Goal: Transaction & Acquisition: Purchase product/service

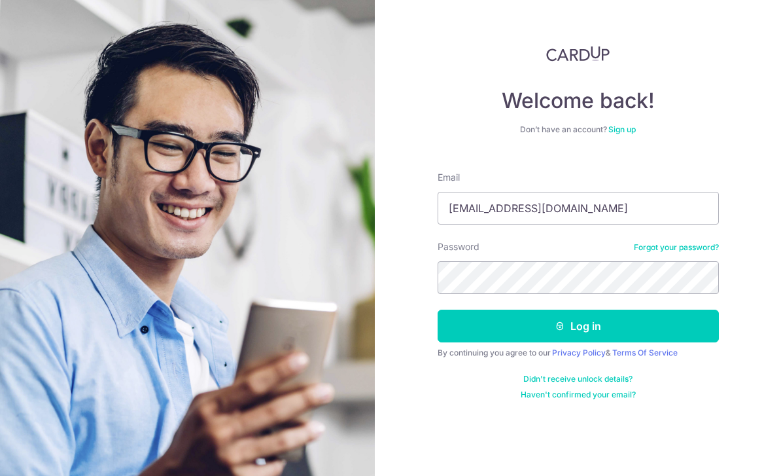
scroll to position [42, 0]
click at [578, 310] on button "Log in" at bounding box center [578, 326] width 281 height 33
click at [593, 310] on button "Log in" at bounding box center [578, 326] width 281 height 33
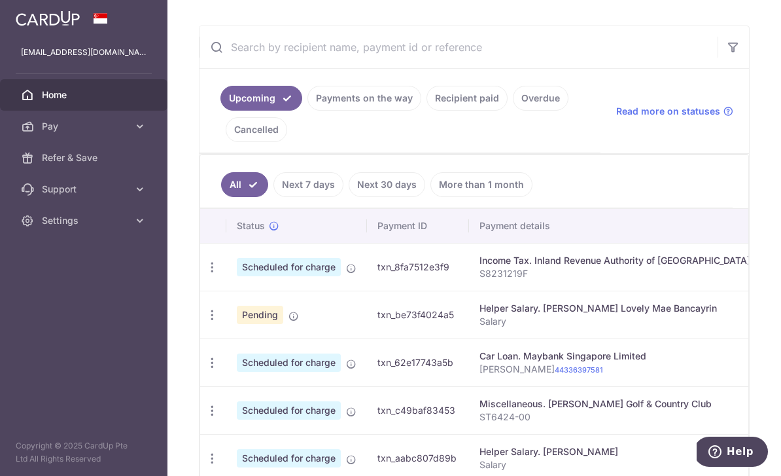
scroll to position [224, 0]
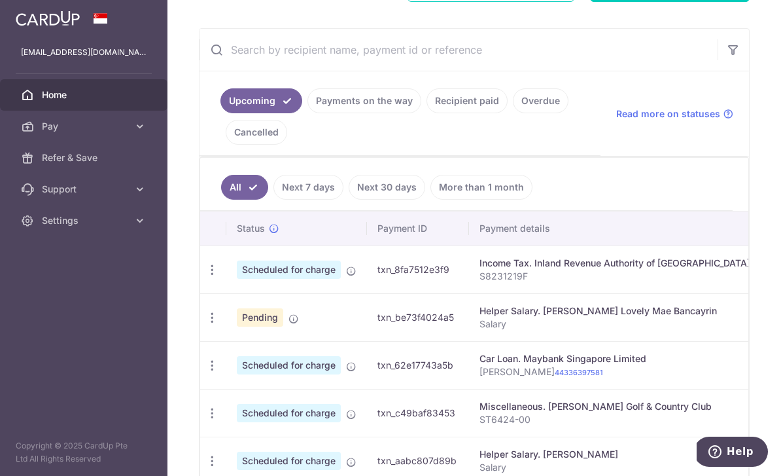
click at [308, 113] on link "Payments on the way" at bounding box center [365, 100] width 114 height 25
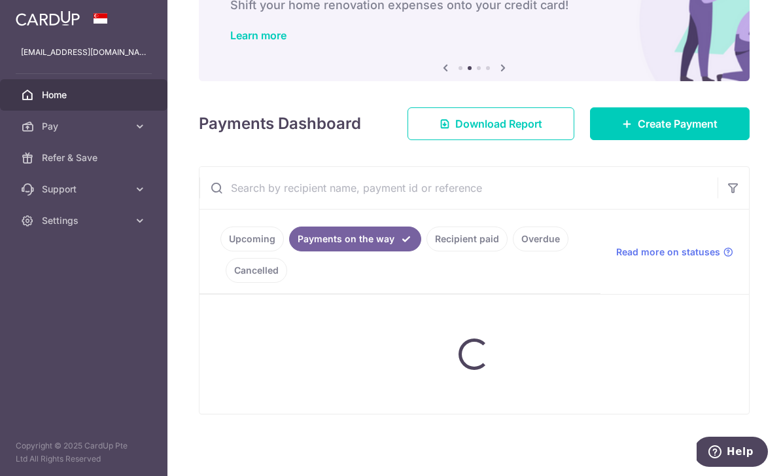
scroll to position [77, 0]
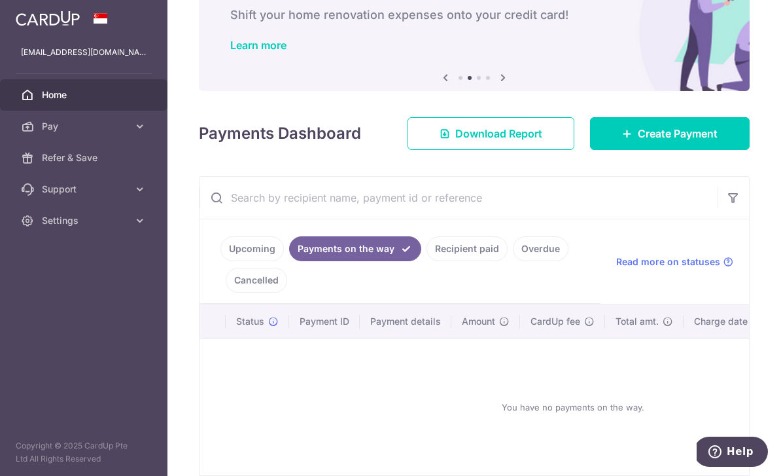
click at [427, 261] on link "Recipient paid" at bounding box center [467, 248] width 81 height 25
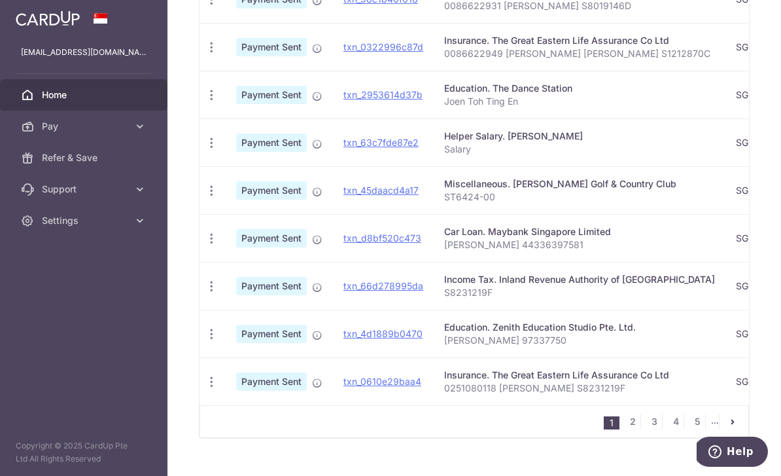
scroll to position [488, 0]
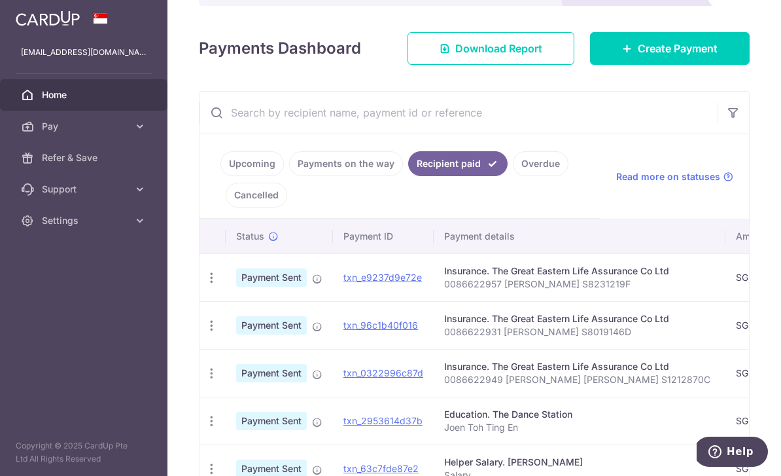
click at [221, 176] on link "Upcoming" at bounding box center [252, 163] width 63 height 25
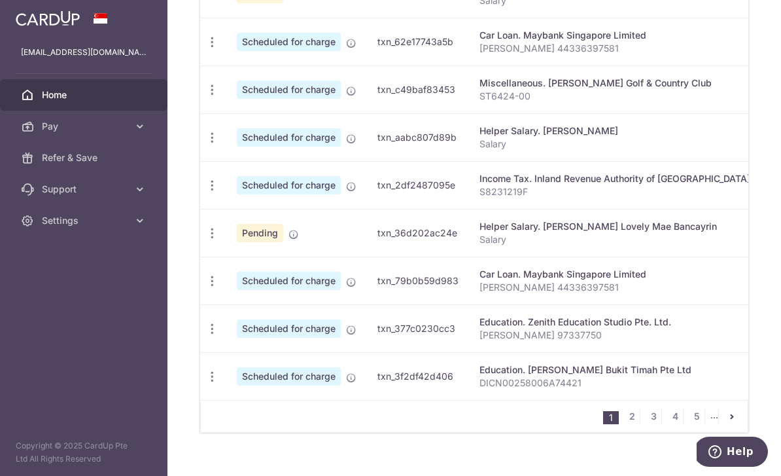
scroll to position [547, 0]
click at [205, 336] on icon "button" at bounding box center [212, 330] width 14 height 14
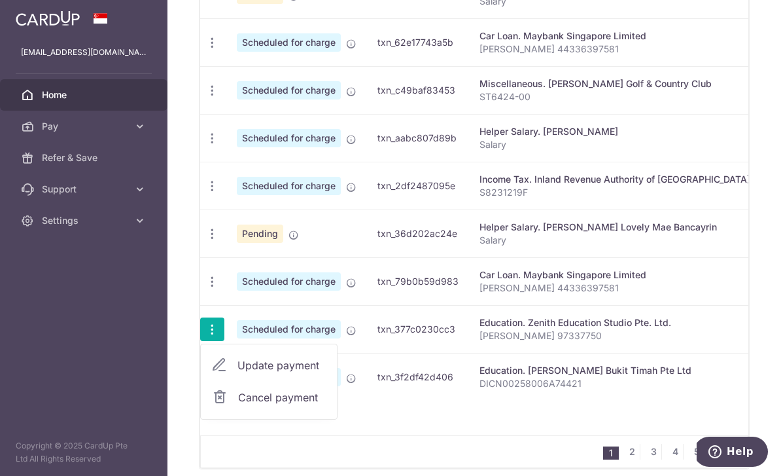
click at [238, 373] on span "Update payment" at bounding box center [282, 365] width 89 height 16
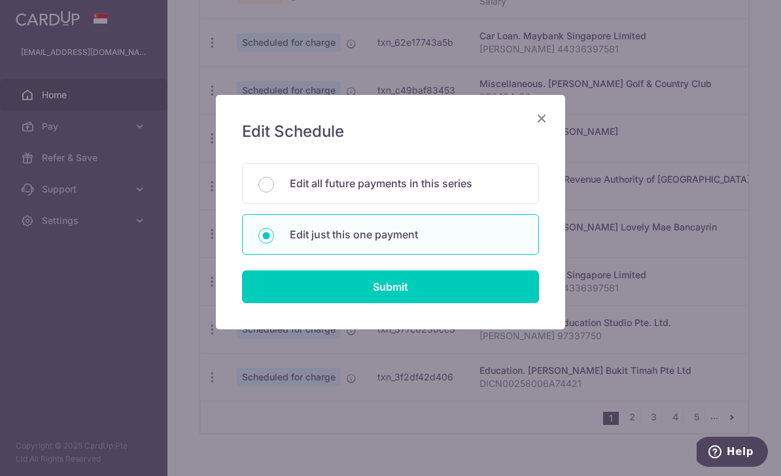
click at [394, 291] on input "Submit" at bounding box center [390, 286] width 297 height 33
radio input "true"
type input "926.50"
type input "24/11/2025"
type input "Joey Toh 97337750"
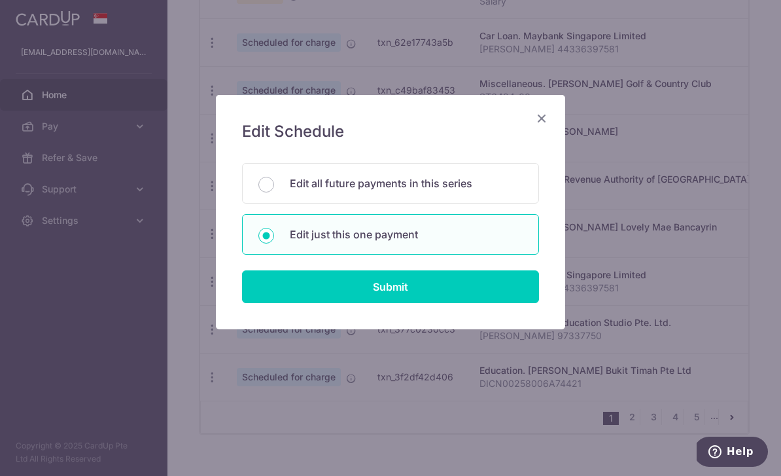
type input "ZENITH175"
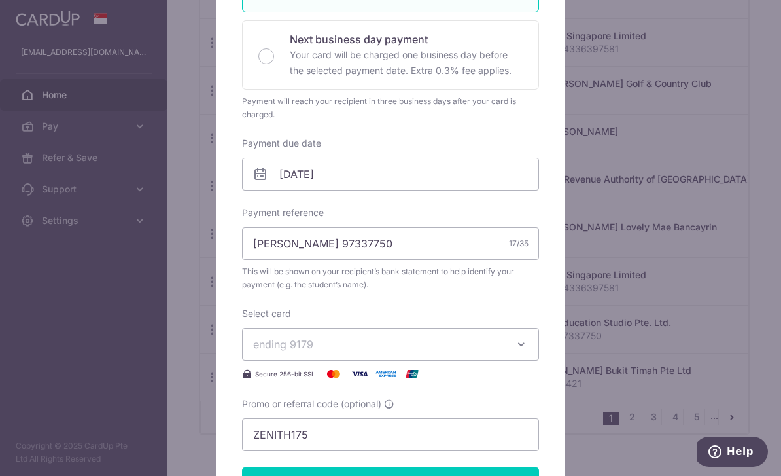
scroll to position [296, 0]
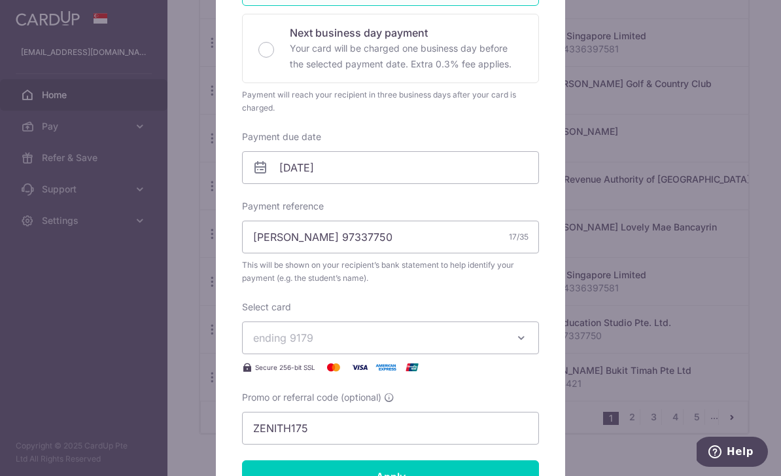
click at [31, 82] on div "Edit payment By clicking apply, you will make changes to all payments to Zenith…" at bounding box center [390, 238] width 781 height 476
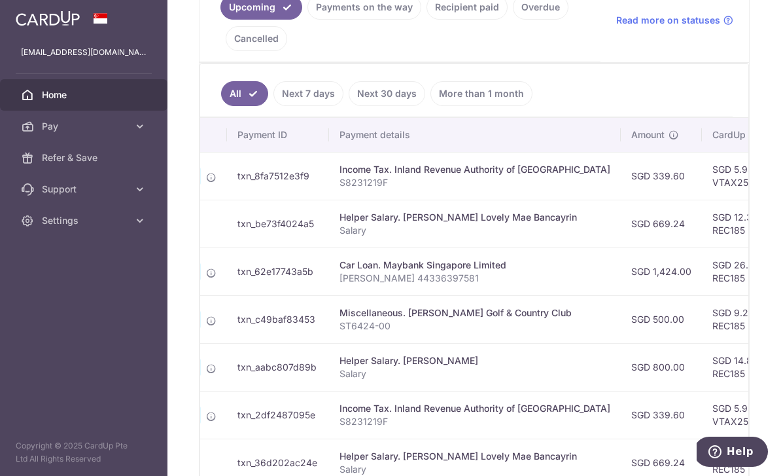
scroll to position [285, 0]
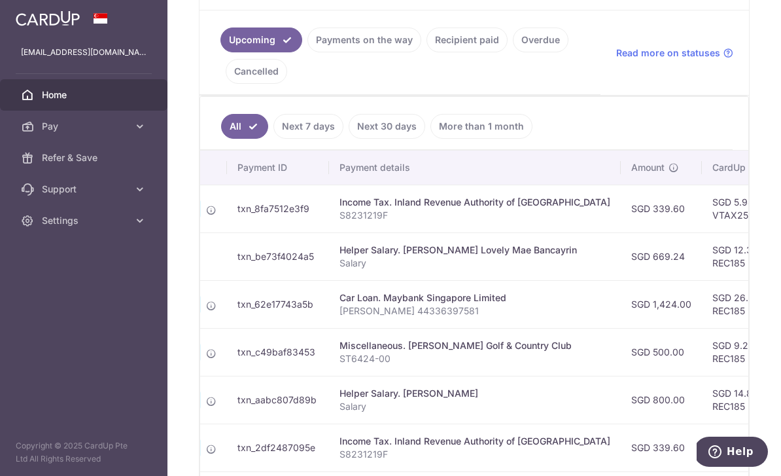
click at [427, 52] on link "Recipient paid" at bounding box center [467, 39] width 81 height 25
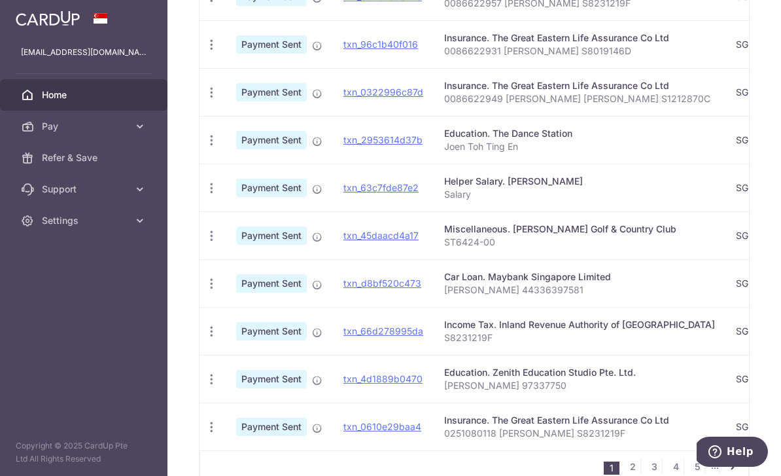
scroll to position [442, 0]
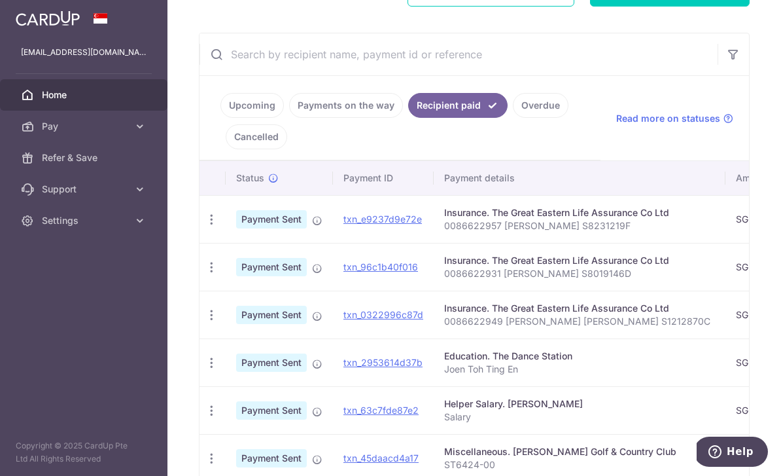
click at [221, 118] on link "Upcoming" at bounding box center [252, 105] width 63 height 25
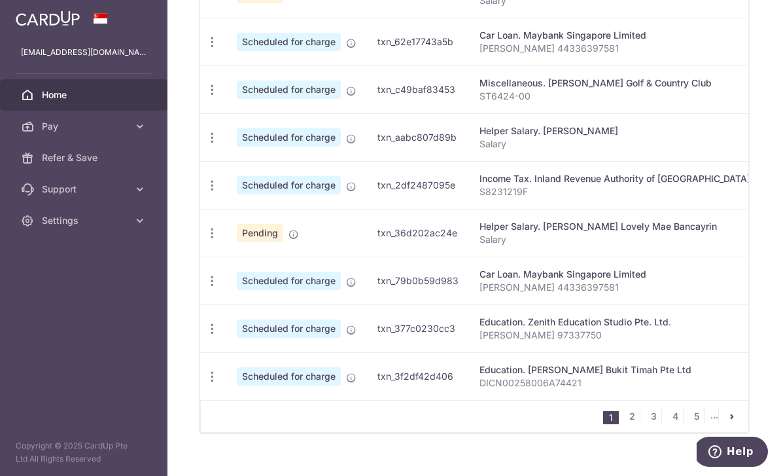
scroll to position [547, 0]
click at [205, 336] on icon "button" at bounding box center [212, 330] width 14 height 14
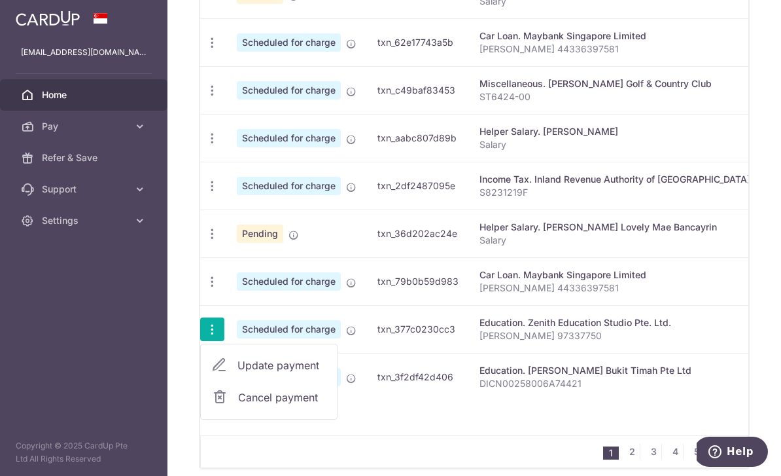
click at [238, 373] on span "Update payment" at bounding box center [282, 365] width 89 height 16
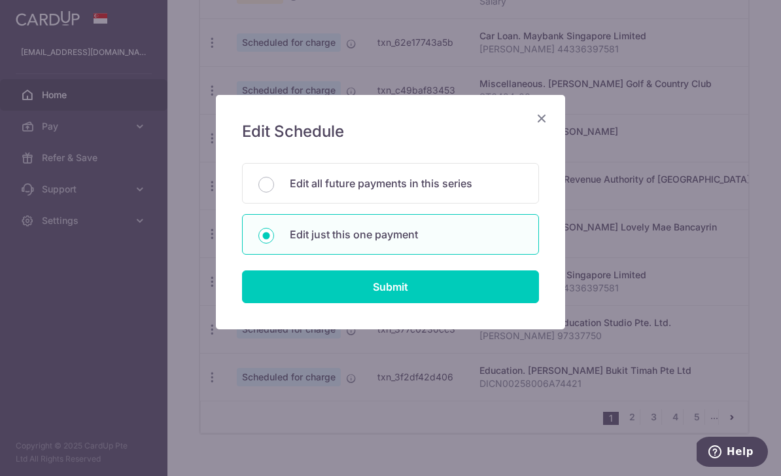
click at [304, 302] on input "Submit" at bounding box center [390, 286] width 297 height 33
radio input "true"
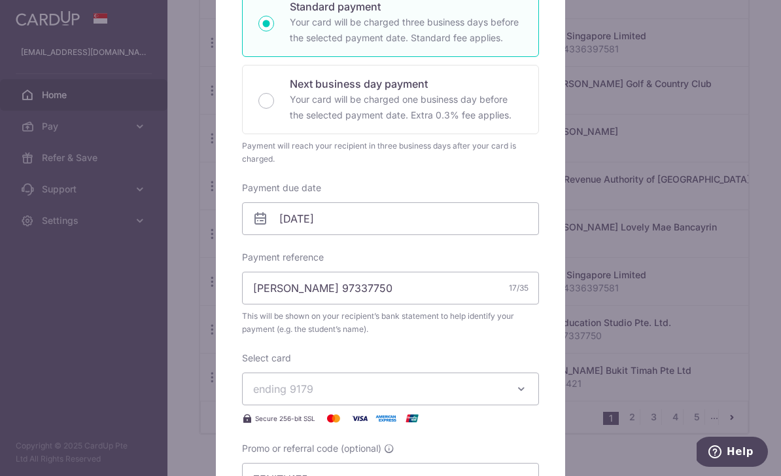
scroll to position [274, 0]
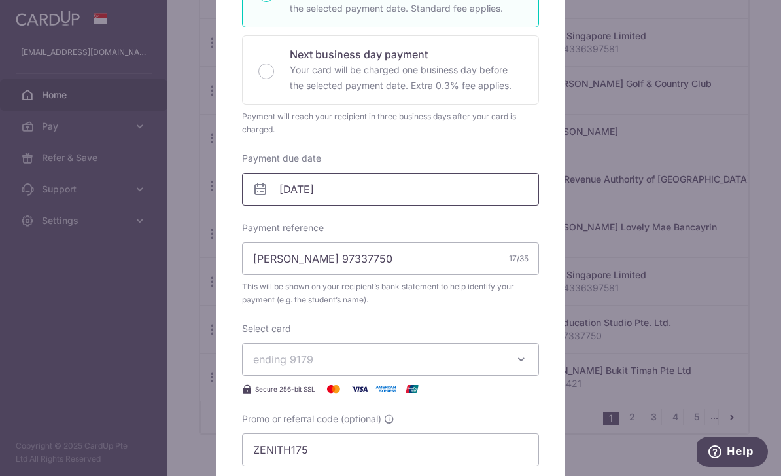
click at [257, 180] on input "24/11/2025" at bounding box center [390, 189] width 297 height 33
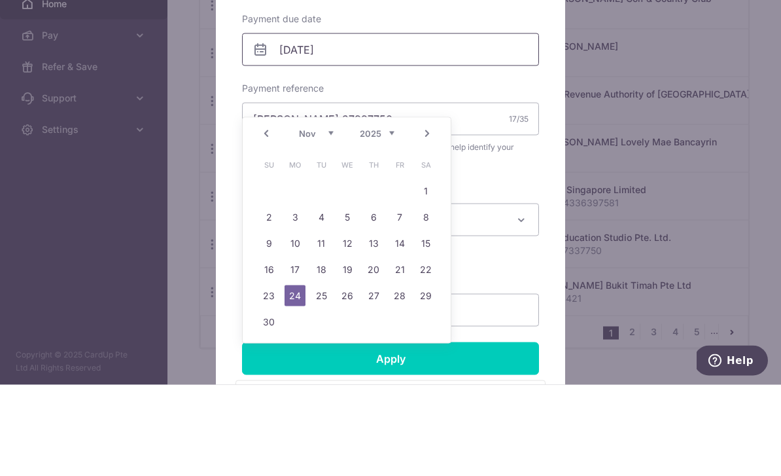
scroll to position [337, 0]
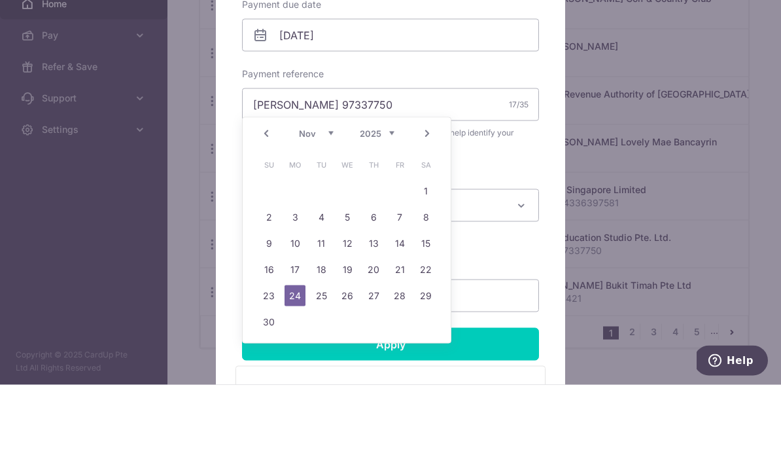
click at [319, 219] on select "Oct Nov Dec" at bounding box center [316, 224] width 35 height 10
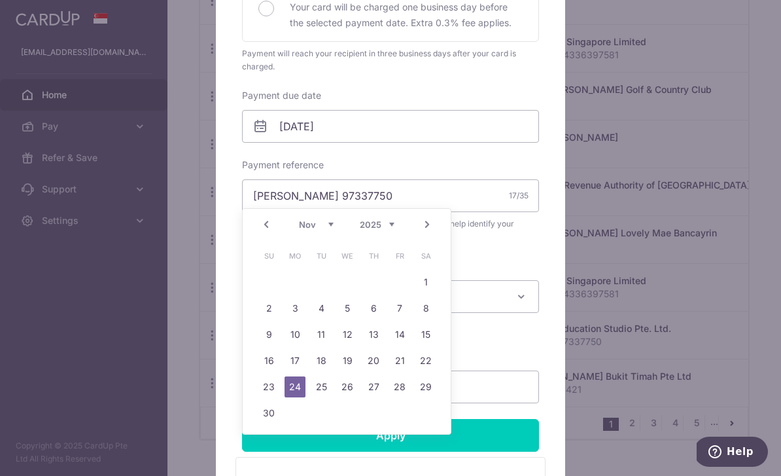
click at [312, 223] on select "Oct Nov Dec" at bounding box center [316, 224] width 35 height 10
click at [325, 227] on select "Oct Nov Dec" at bounding box center [316, 224] width 35 height 10
click at [327, 225] on select "Oct Nov Dec" at bounding box center [316, 224] width 35 height 10
click at [268, 229] on link "Prev" at bounding box center [266, 225] width 16 height 16
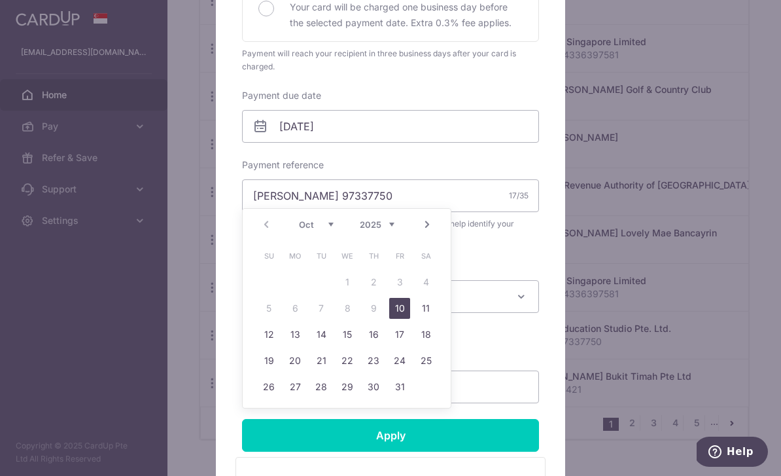
click at [401, 309] on link "10" at bounding box center [399, 308] width 21 height 21
type input "10/10/2025"
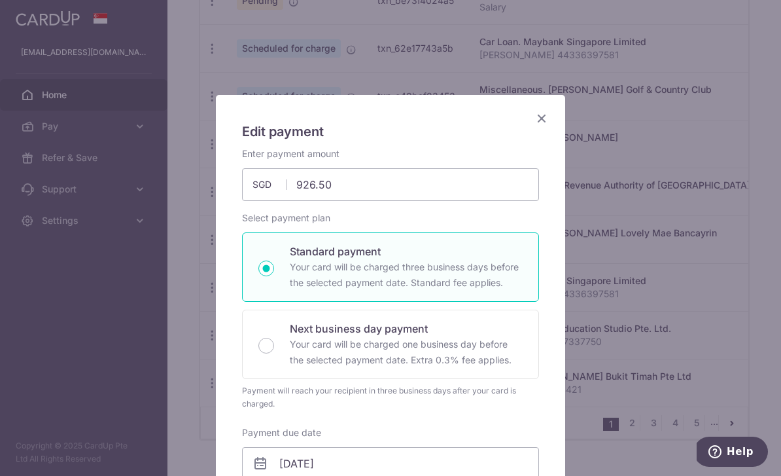
scroll to position [0, 0]
click at [353, 183] on input "926.50" at bounding box center [390, 184] width 297 height 33
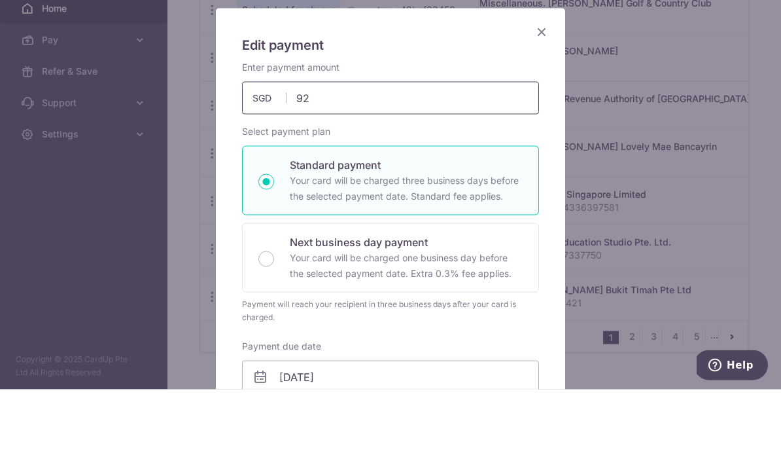
type input "9"
type input "277.95"
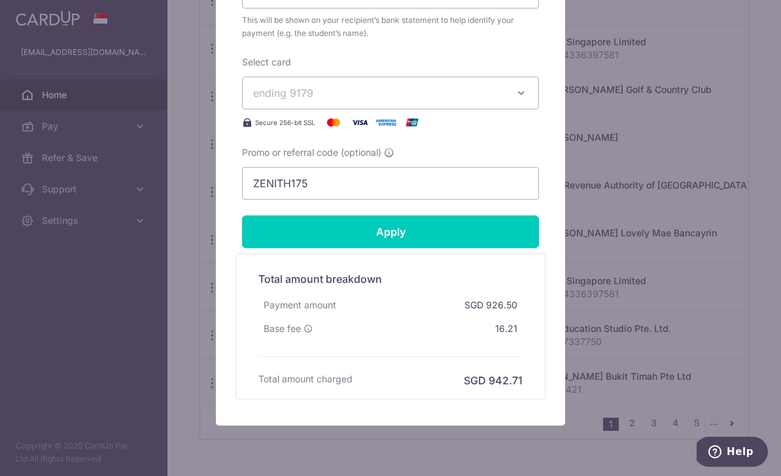
scroll to position [571, 0]
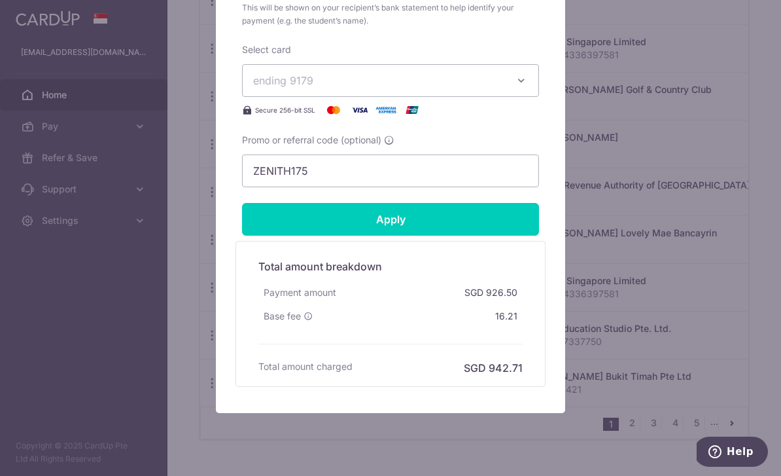
click at [257, 215] on input "Apply" at bounding box center [390, 219] width 297 height 33
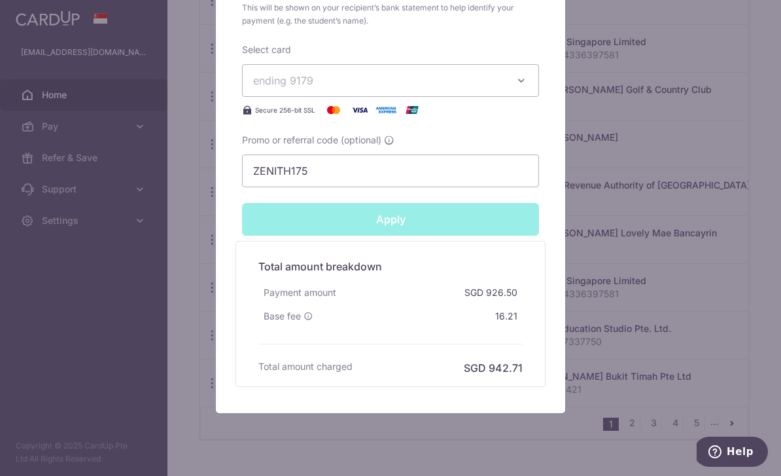
type input "Successfully Applied"
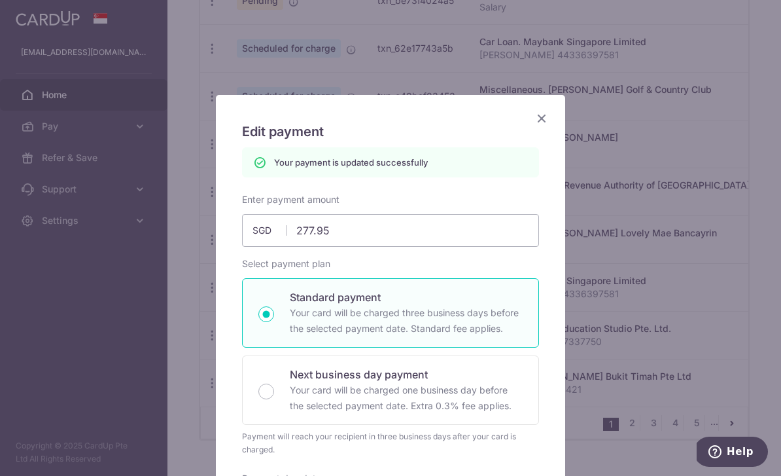
scroll to position [0, 0]
click at [542, 115] on icon "Close" at bounding box center [542, 118] width 16 height 16
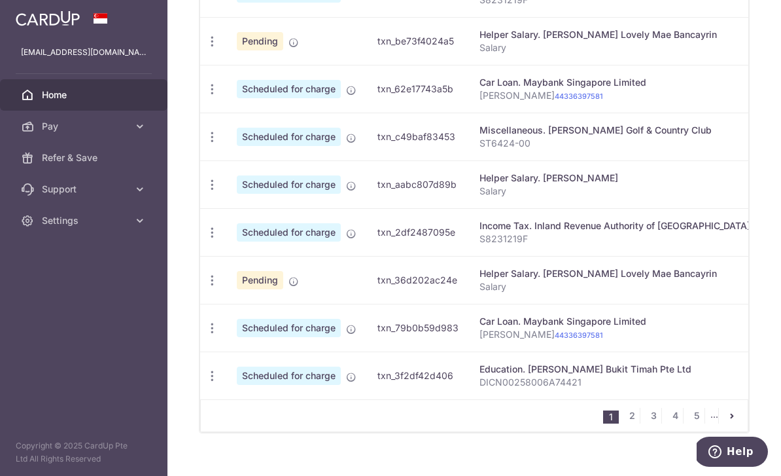
scroll to position [547, 0]
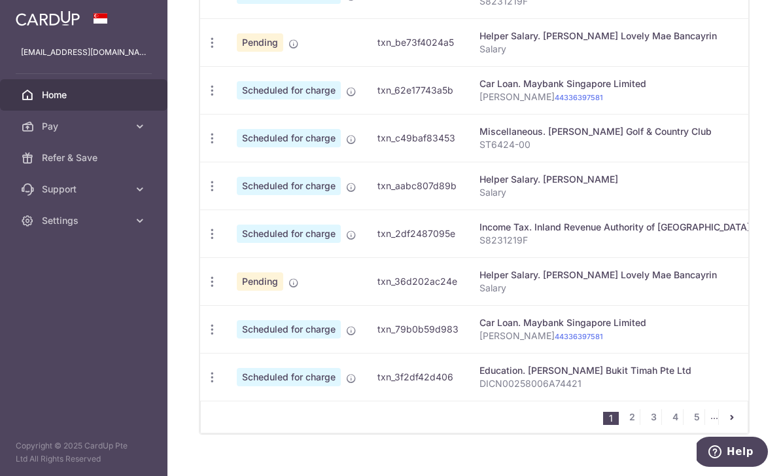
click at [633, 425] on link "2" at bounding box center [632, 417] width 16 height 16
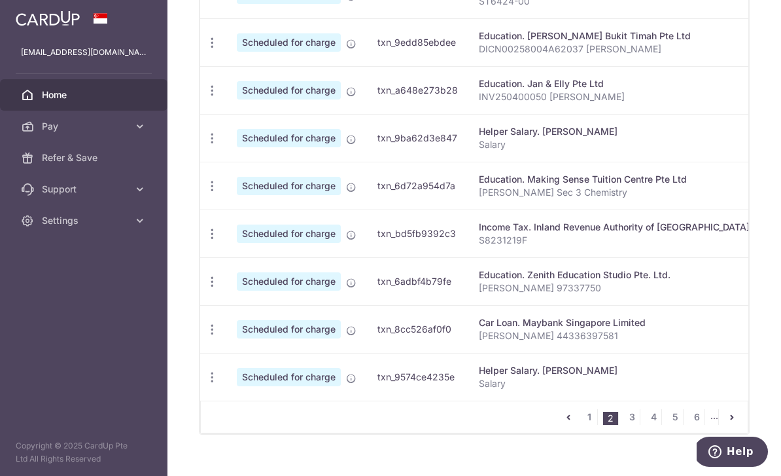
click at [633, 425] on link "3" at bounding box center [632, 417] width 16 height 16
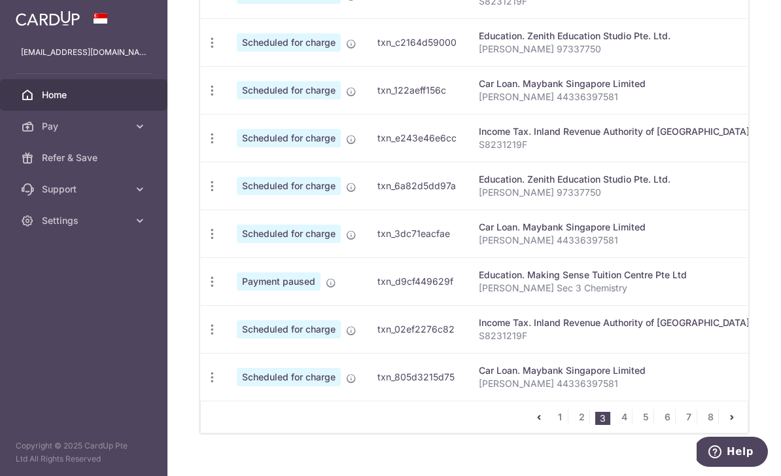
click at [639, 425] on link "5" at bounding box center [646, 417] width 16 height 16
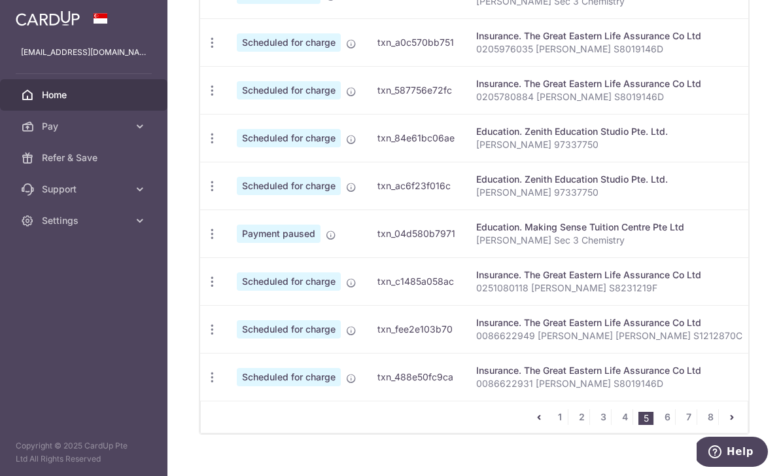
click at [632, 425] on link "4" at bounding box center [625, 417] width 16 height 16
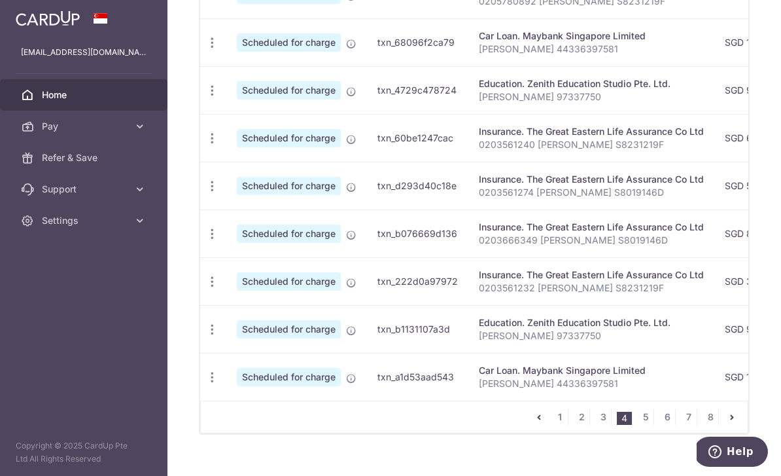
click at [670, 425] on link "6" at bounding box center [668, 417] width 16 height 16
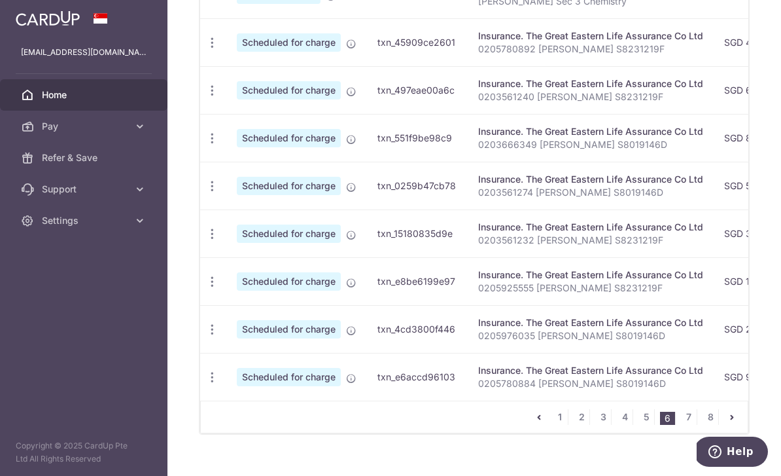
click at [559, 425] on link "1" at bounding box center [560, 417] width 16 height 16
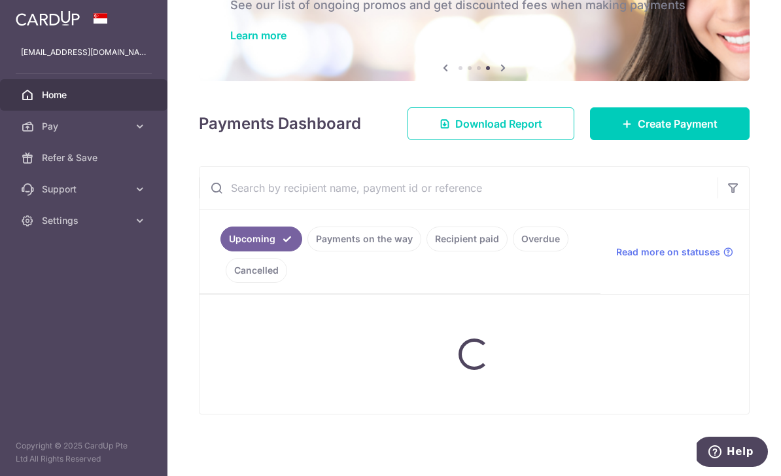
scroll to position [77, 0]
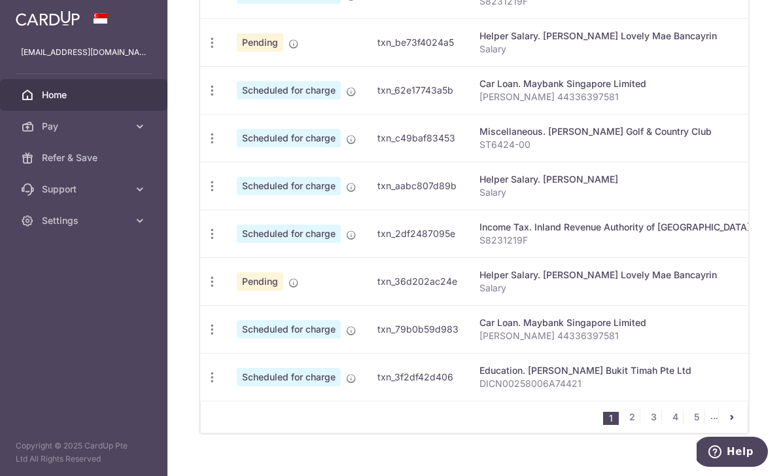
click at [630, 425] on link "2" at bounding box center [632, 417] width 16 height 16
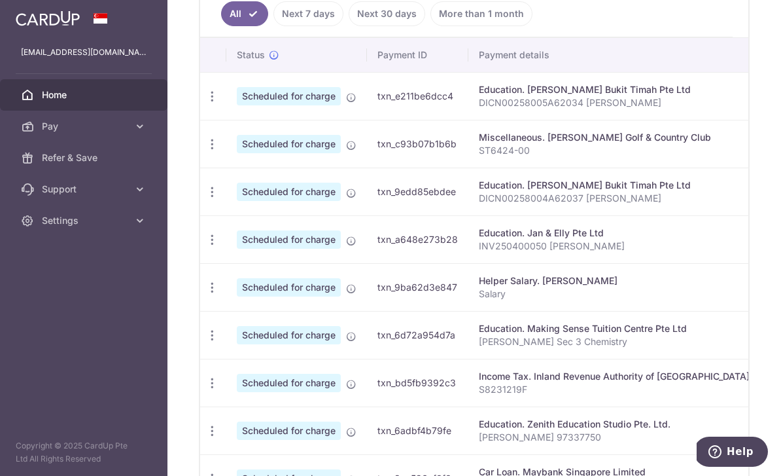
scroll to position [0, 0]
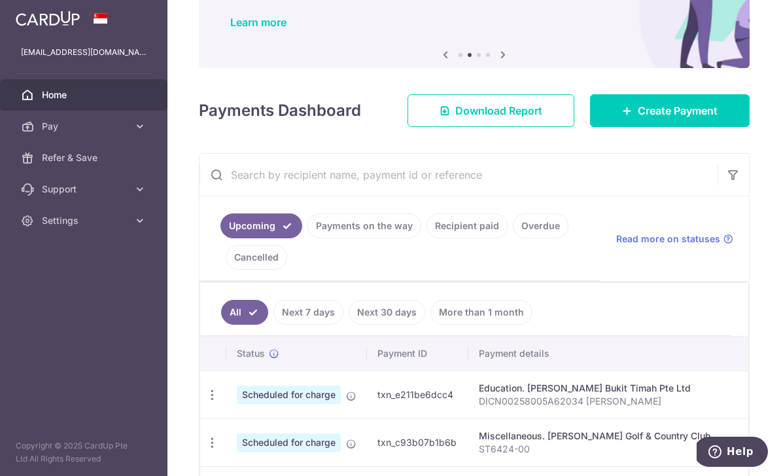
click at [427, 238] on link "Recipient paid" at bounding box center [467, 225] width 81 height 25
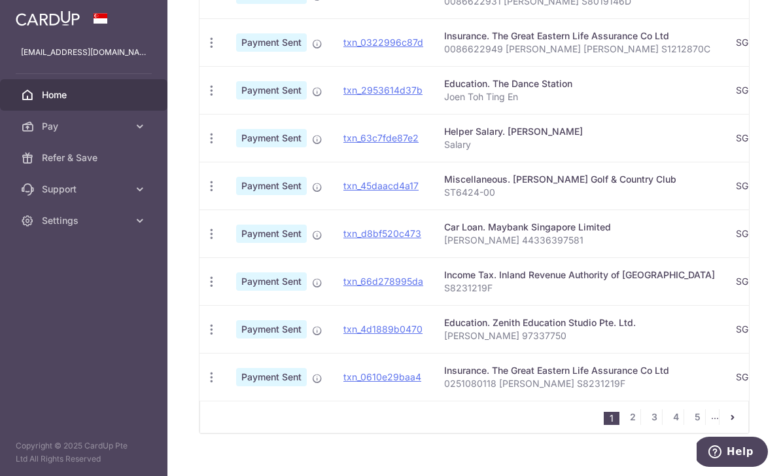
scroll to position [491, 0]
click at [640, 425] on link "2" at bounding box center [633, 418] width 16 height 16
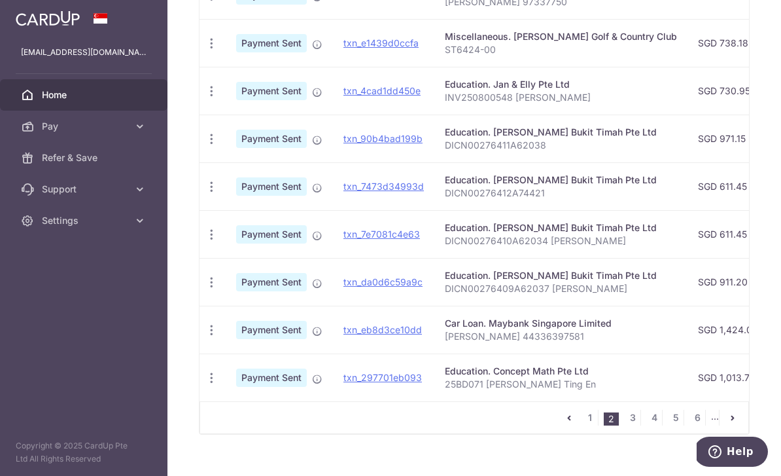
scroll to position [0, 0]
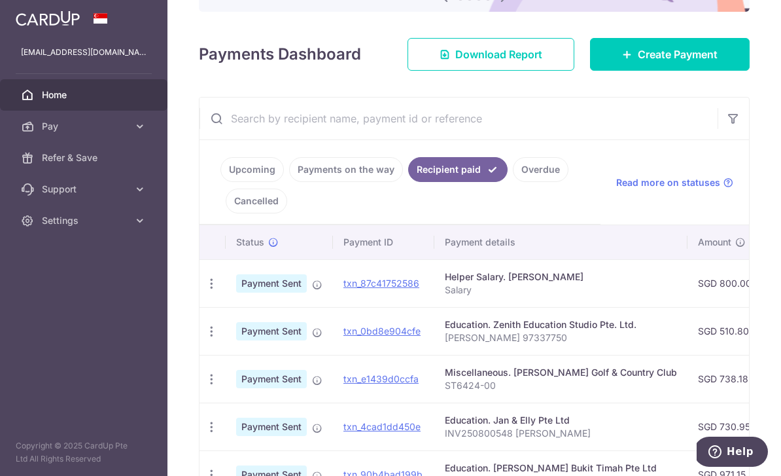
click at [289, 182] on link "Payments on the way" at bounding box center [346, 169] width 114 height 25
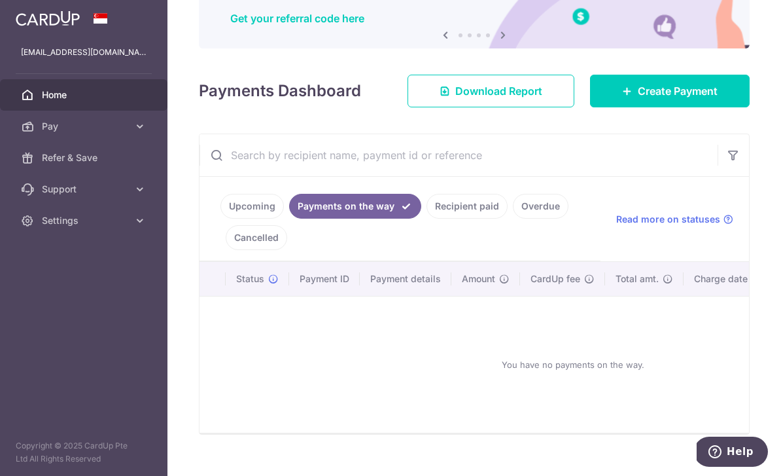
click at [221, 219] on link "Upcoming" at bounding box center [252, 206] width 63 height 25
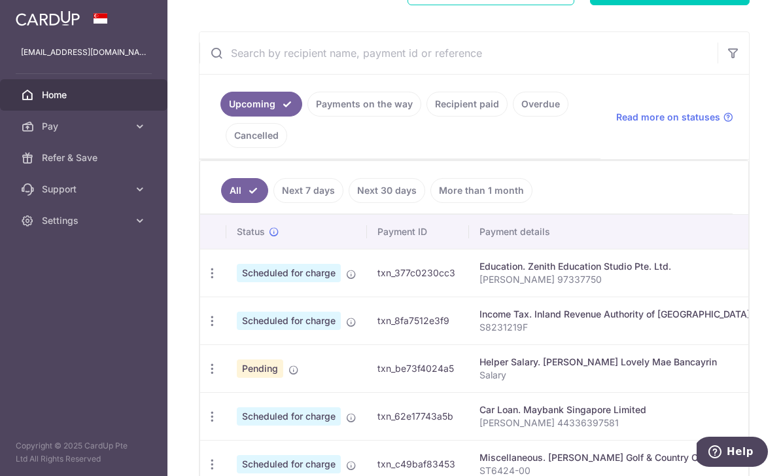
scroll to position [222, 0]
click at [726, 68] on button "button" at bounding box center [733, 52] width 31 height 31
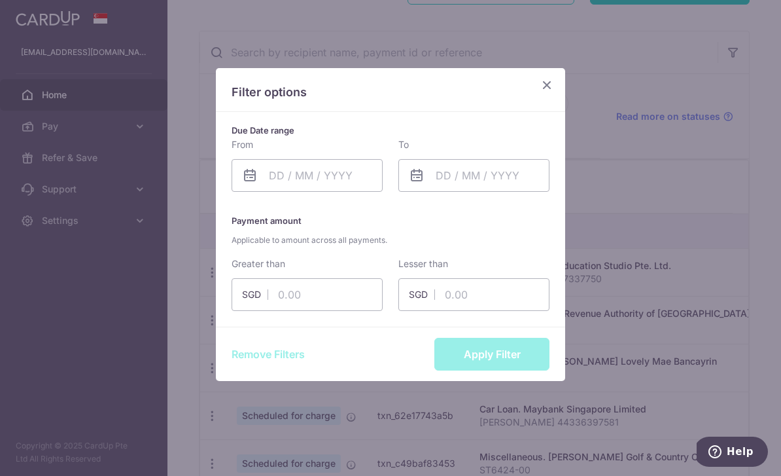
scroll to position [27, 0]
click at [546, 84] on icon "Close" at bounding box center [547, 85] width 16 height 16
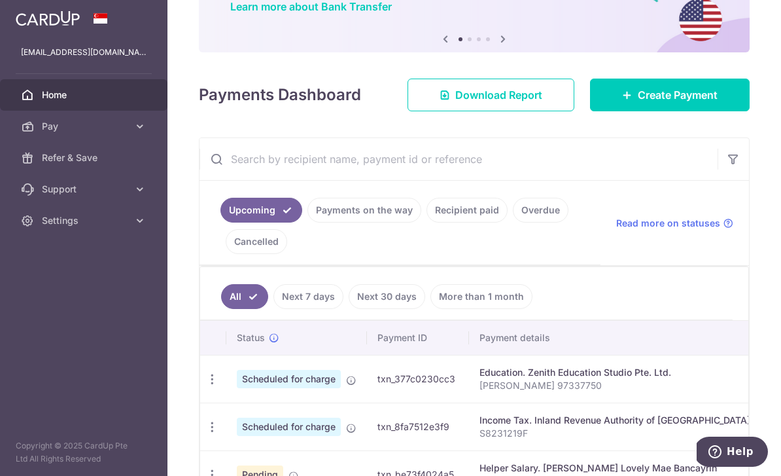
scroll to position [116, 0]
click at [200, 179] on input "text" at bounding box center [459, 158] width 518 height 42
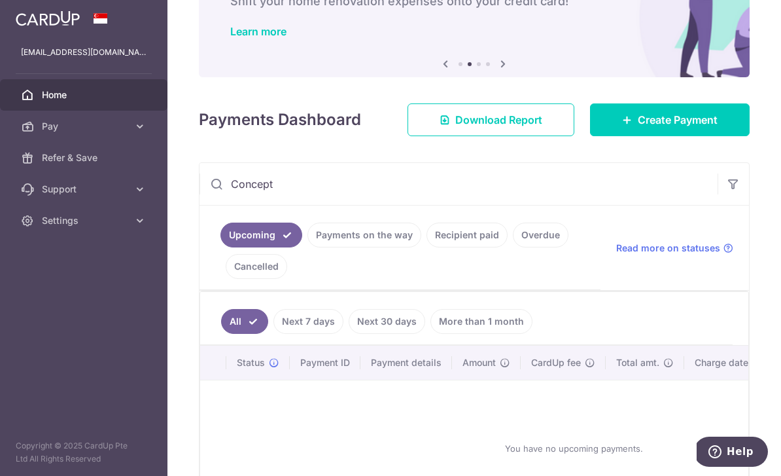
scroll to position [92, 0]
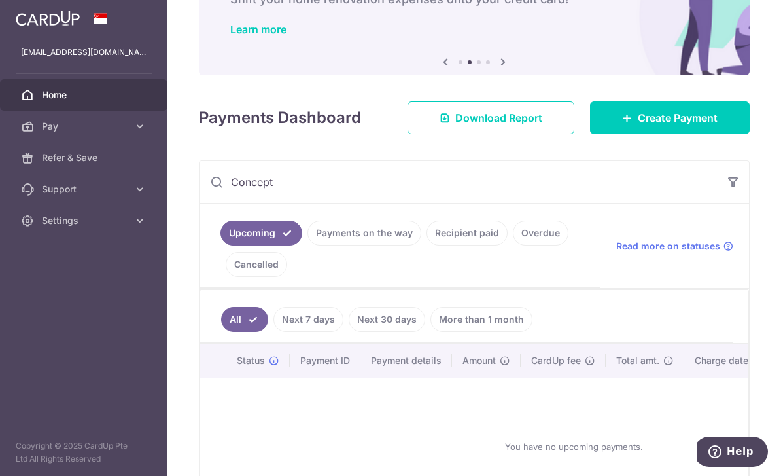
type input "Concept"
click at [274, 307] on link "Next 7 days" at bounding box center [309, 319] width 70 height 25
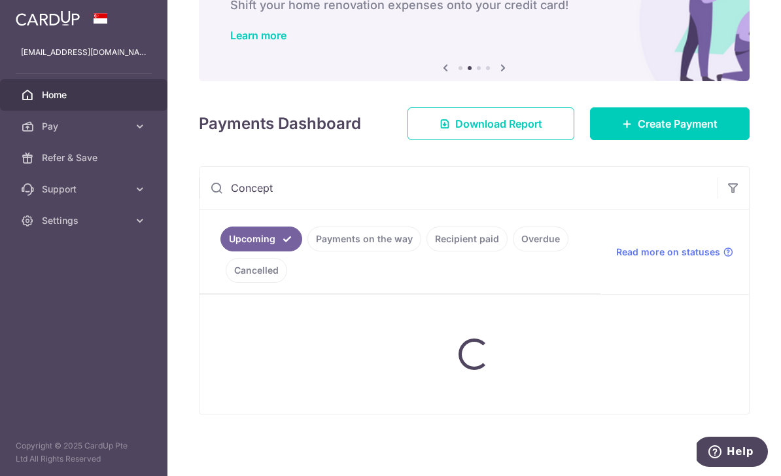
scroll to position [71, 0]
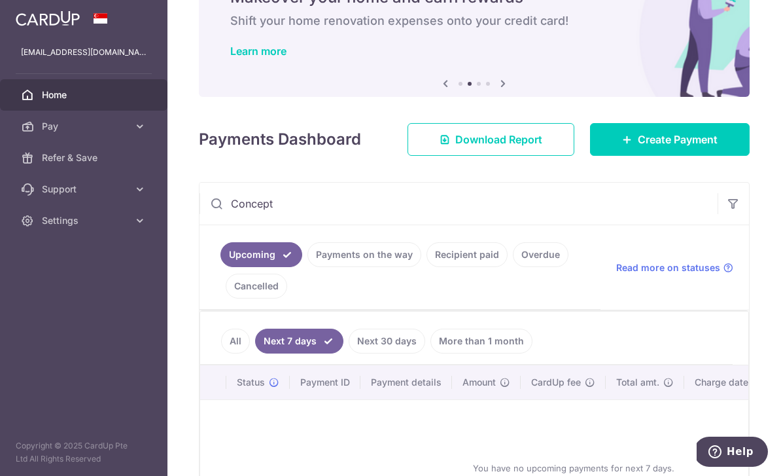
click at [221, 328] on link "All" at bounding box center [235, 340] width 29 height 25
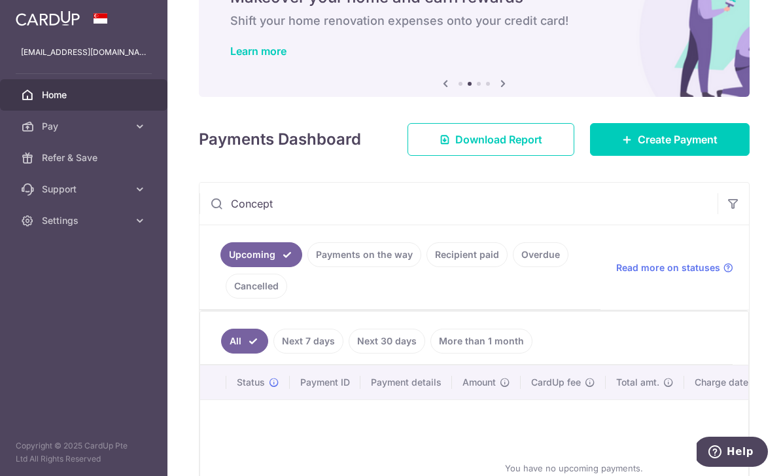
click at [308, 249] on link "Payments on the way" at bounding box center [365, 254] width 114 height 25
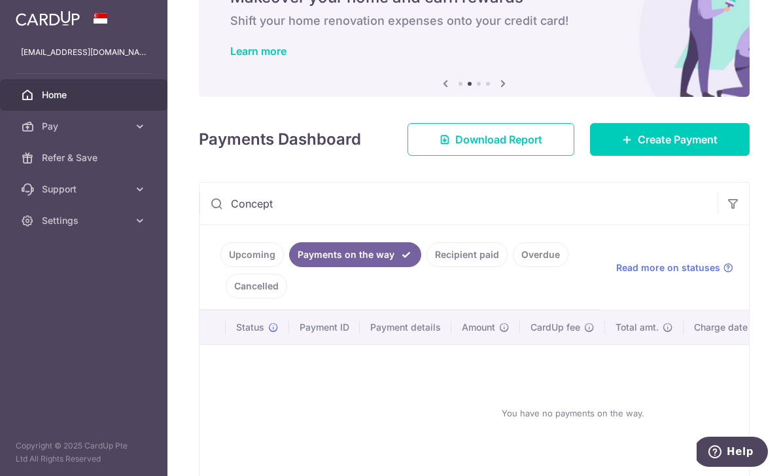
click at [427, 251] on link "Recipient paid" at bounding box center [467, 254] width 81 height 25
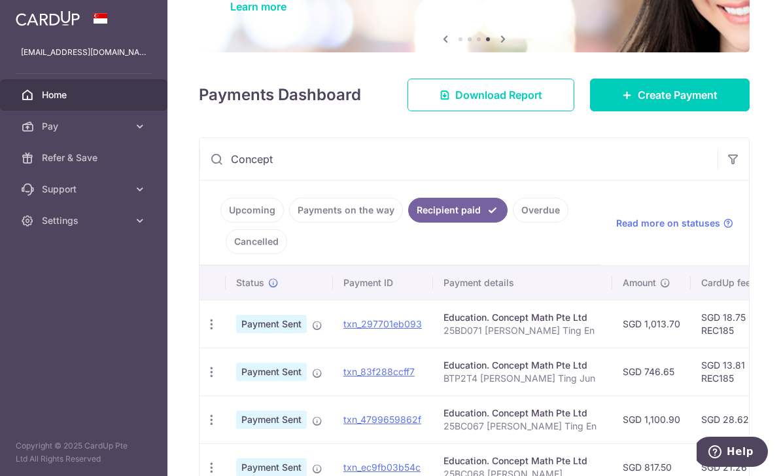
scroll to position [110, 0]
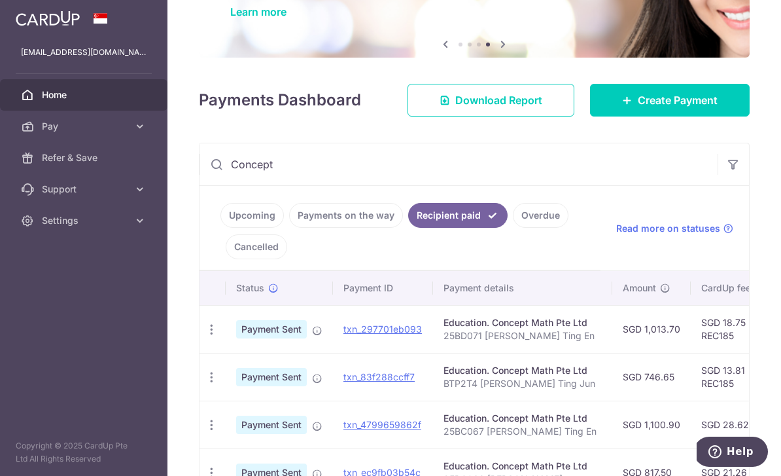
click at [651, 116] on link "Create Payment" at bounding box center [670, 100] width 160 height 33
click at [625, 111] on link "Create Payment" at bounding box center [670, 100] width 160 height 33
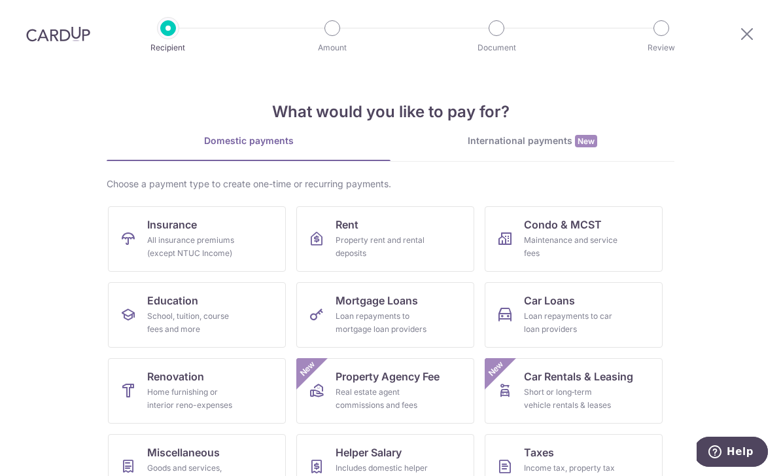
click at [160, 311] on div "School, tuition, course fees and more" at bounding box center [194, 323] width 94 height 26
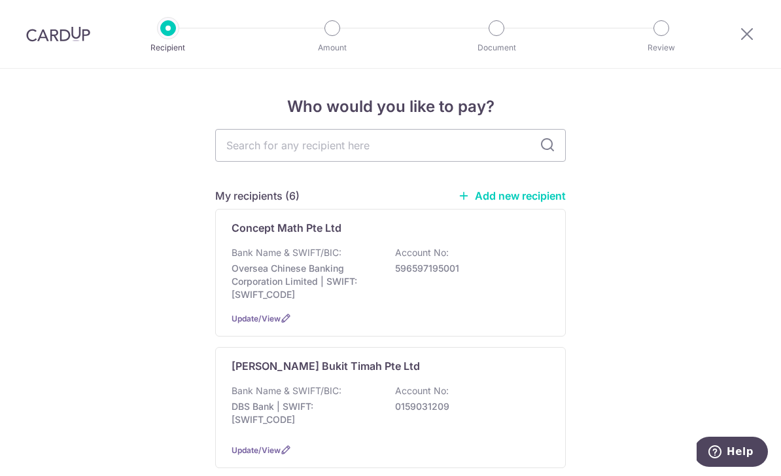
click at [258, 287] on p "Oversea Chinese Banking Corporation Limited | SWIFT: OCBCSGSGXXX" at bounding box center [305, 281] width 147 height 39
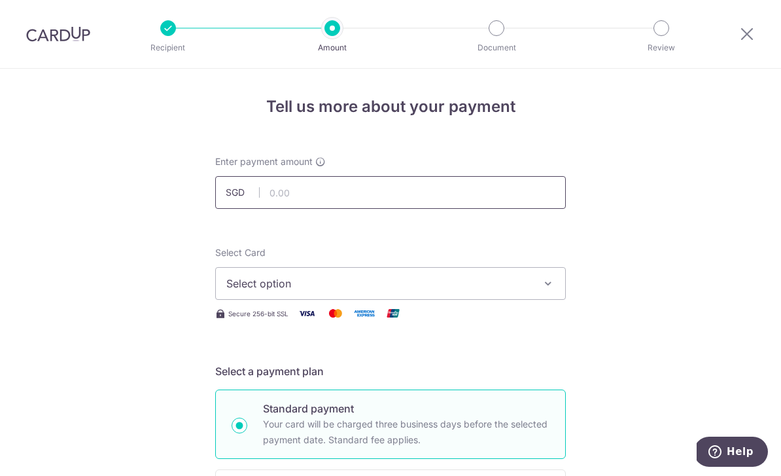
click at [281, 189] on input "text" at bounding box center [390, 192] width 351 height 33
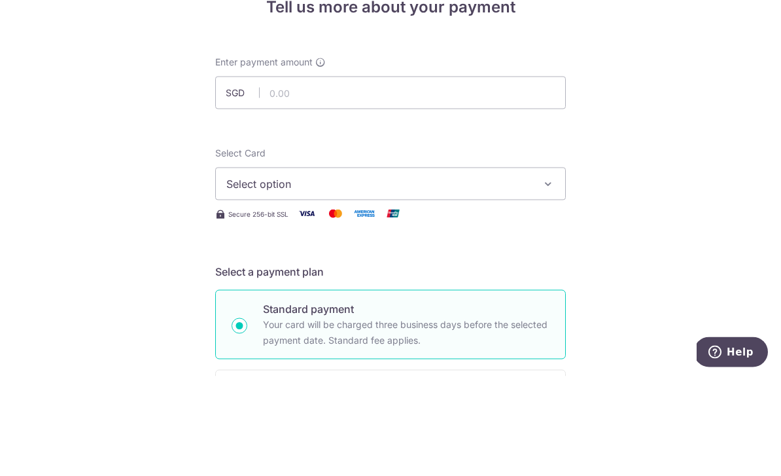
scroll to position [42, 0]
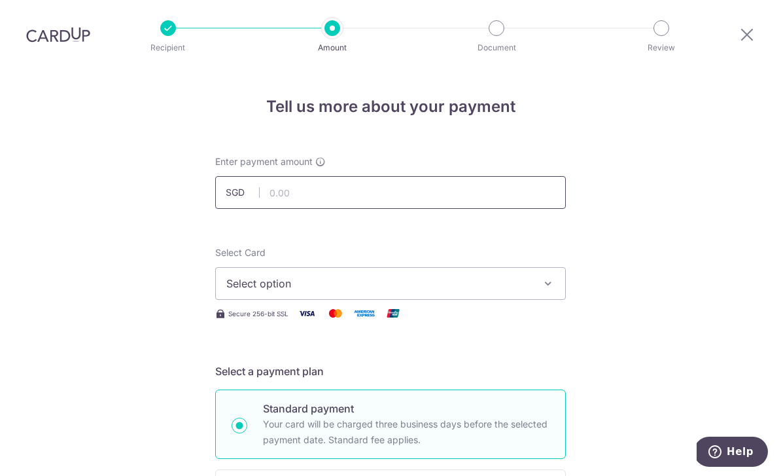
click at [293, 176] on input "text" at bounding box center [390, 192] width 351 height 33
type input "1,166.30"
click at [255, 275] on span "Select option" at bounding box center [378, 283] width 305 height 16
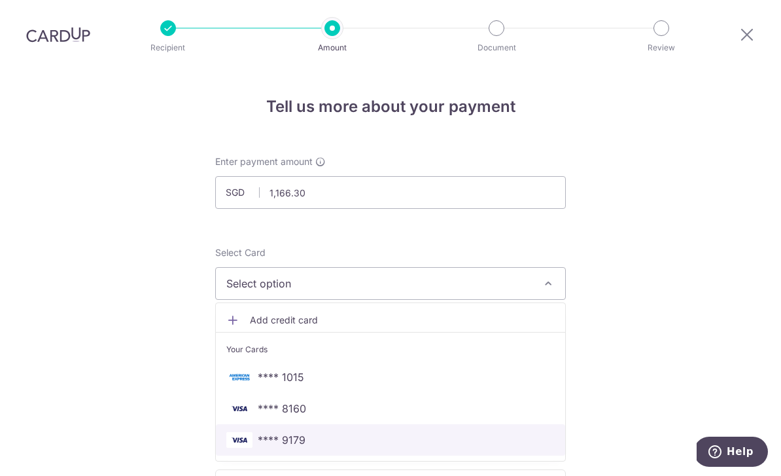
click at [283, 432] on span "**** 9179" at bounding box center [282, 440] width 48 height 16
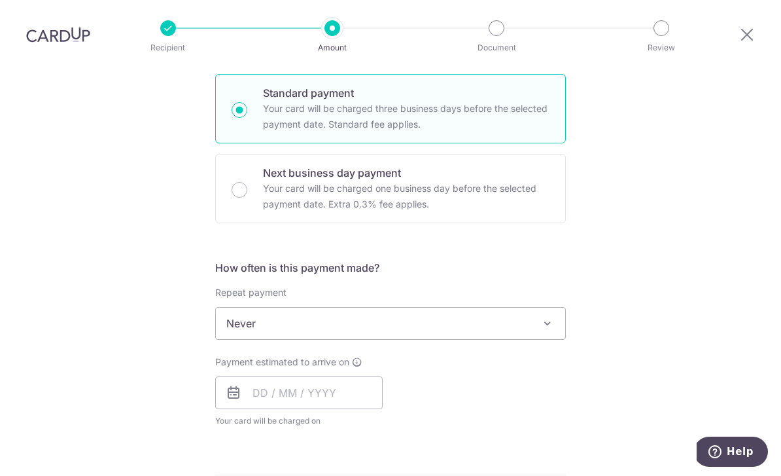
scroll to position [323, 0]
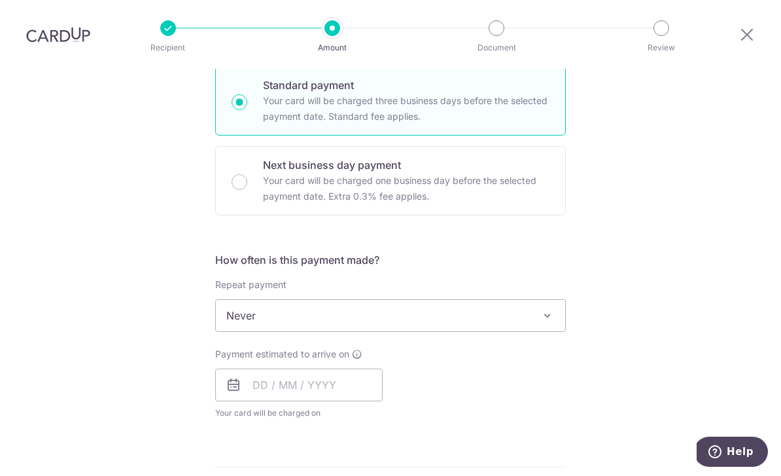
click at [242, 300] on span "Never" at bounding box center [390, 315] width 349 height 31
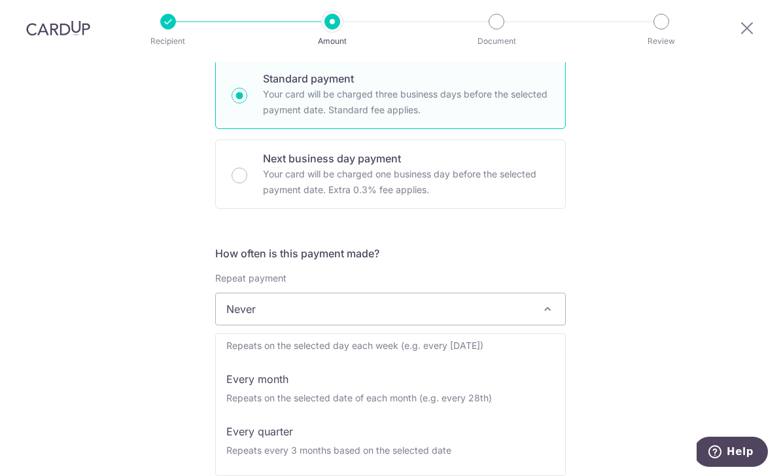
scroll to position [84, 0]
select select "4"
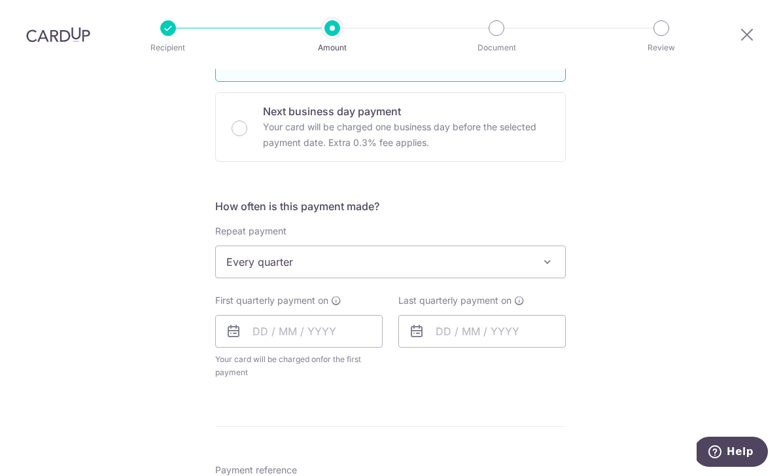
scroll to position [379, 0]
click at [226, 313] on input "text" at bounding box center [299, 329] width 168 height 33
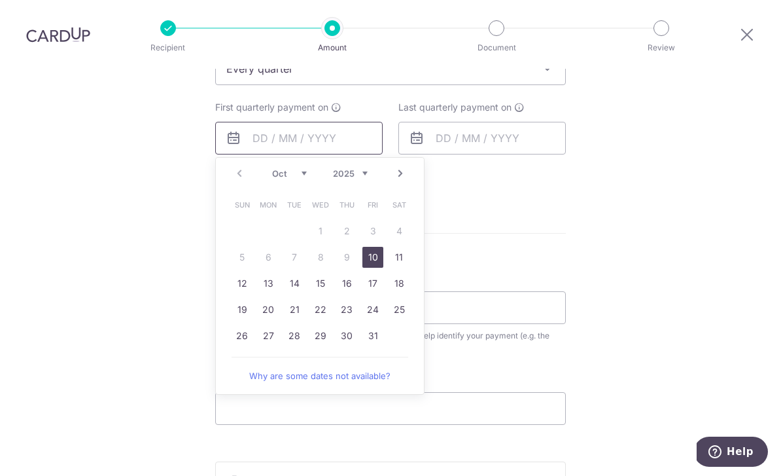
scroll to position [571, 0]
click at [365, 272] on link "17" at bounding box center [373, 282] width 21 height 21
type input "17/10/2025"
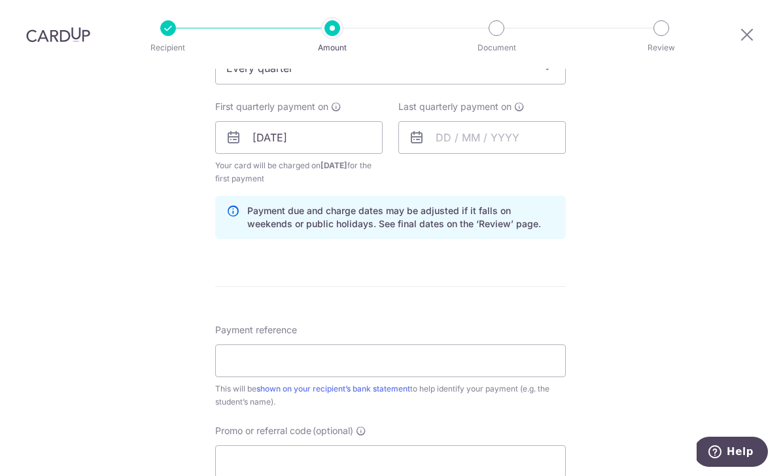
click at [417, 130] on icon at bounding box center [417, 138] width 16 height 16
click at [425, 121] on input "text" at bounding box center [482, 137] width 168 height 33
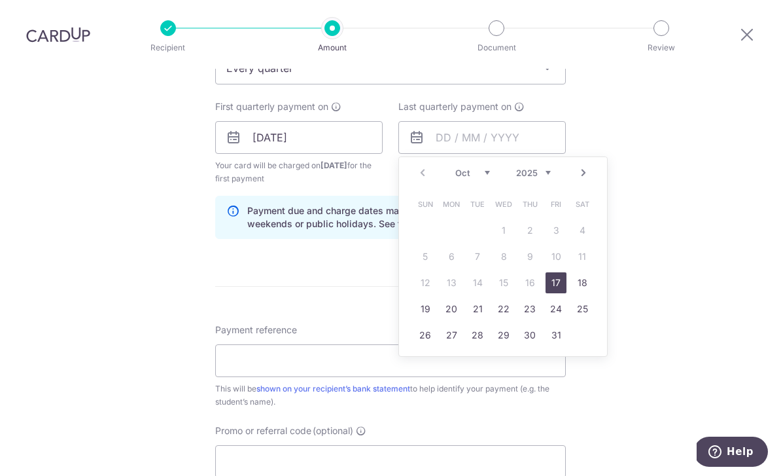
click at [537, 168] on select "2025 2026 2027 2028 2029 2030 2031 2032 2033 2034 2035" at bounding box center [533, 173] width 35 height 10
click at [580, 325] on link "31" at bounding box center [582, 335] width 21 height 21
type input "31/10/2026"
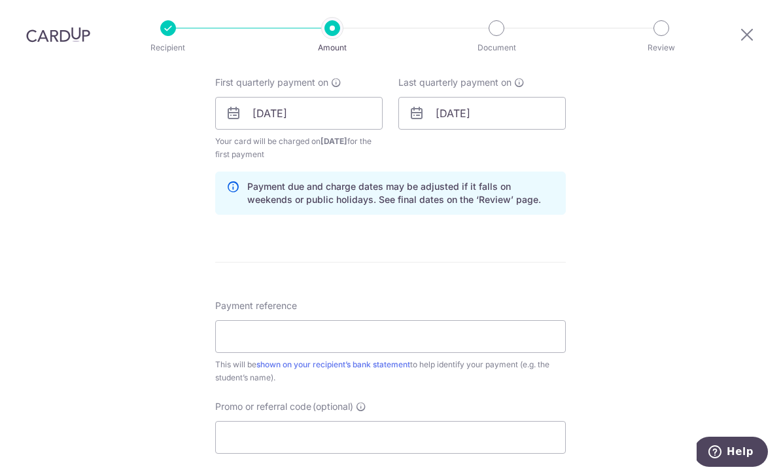
scroll to position [605, 0]
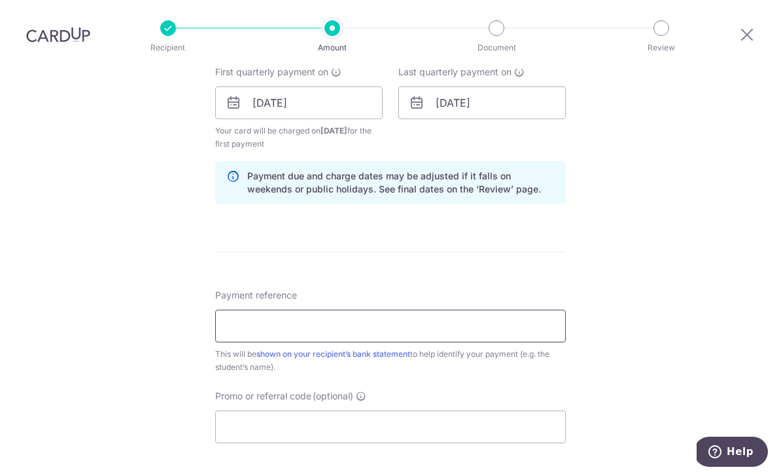
click at [234, 310] on input "Payment reference" at bounding box center [390, 326] width 351 height 33
type input "j"
type input "Joen Toh Ting En 26BA073"
click at [234, 410] on input "Promo or referral code (optional)" at bounding box center [390, 426] width 351 height 33
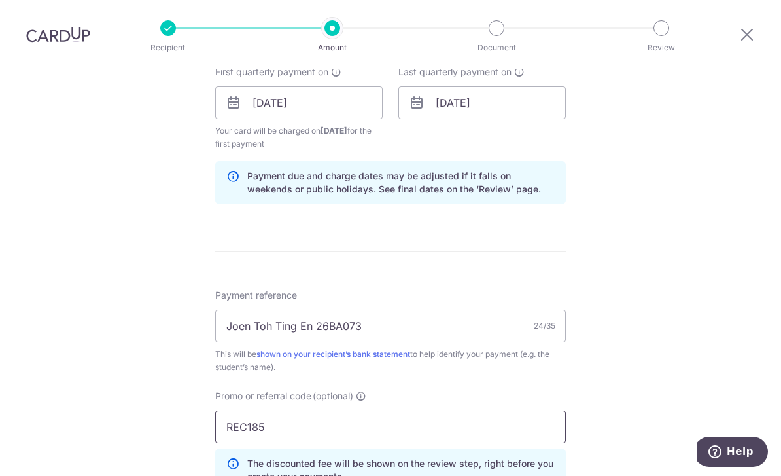
type input "REC185"
click at [650, 300] on div "Tell us more about your payment Enter payment amount SGD 1,166.30 1166.30 Selec…" at bounding box center [390, 117] width 781 height 1309
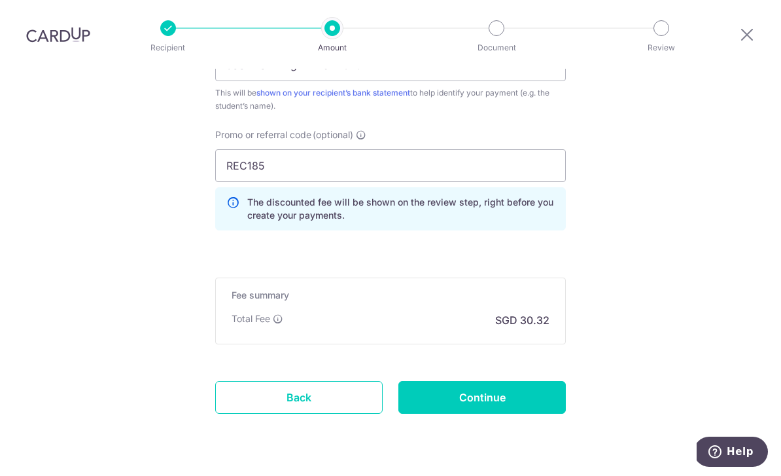
scroll to position [863, 0]
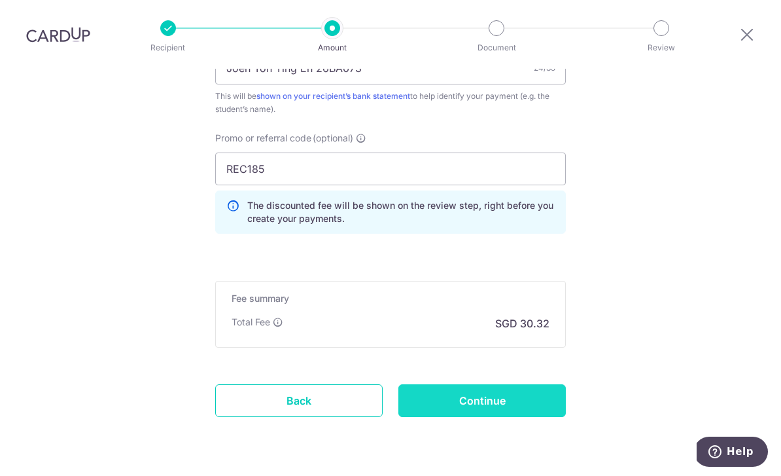
click at [558, 384] on input "Continue" at bounding box center [482, 400] width 168 height 33
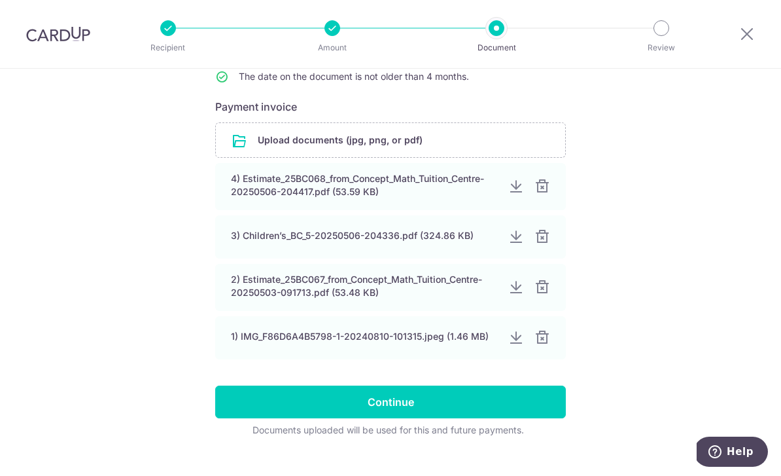
scroll to position [177, 0]
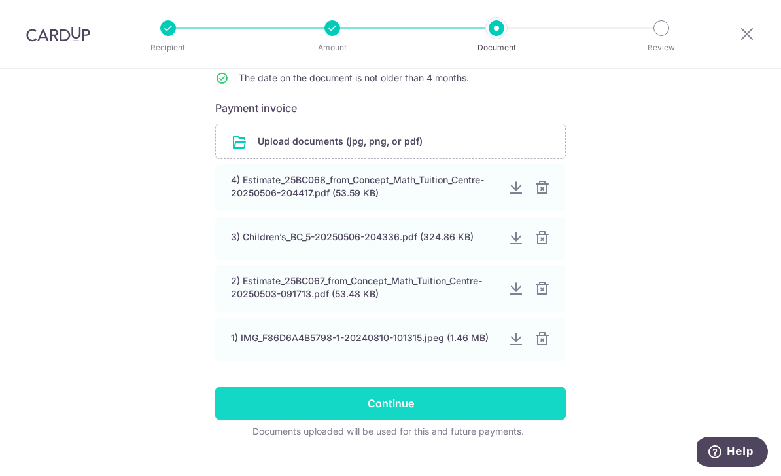
click at [222, 413] on input "Continue" at bounding box center [390, 403] width 351 height 33
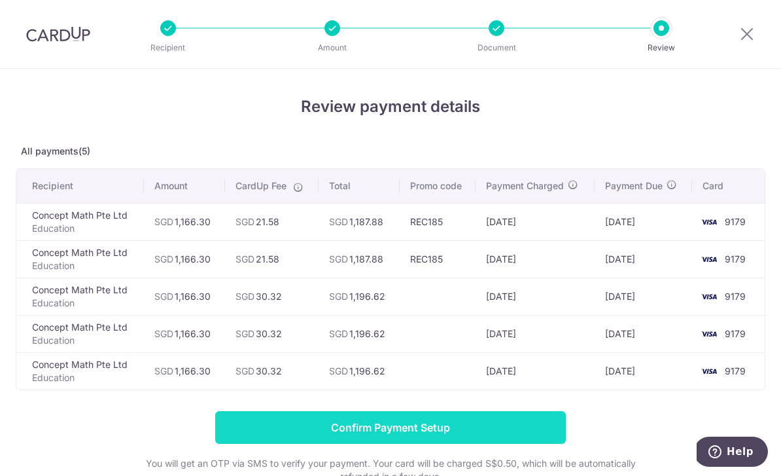
click at [234, 436] on input "Confirm Payment Setup" at bounding box center [390, 427] width 351 height 33
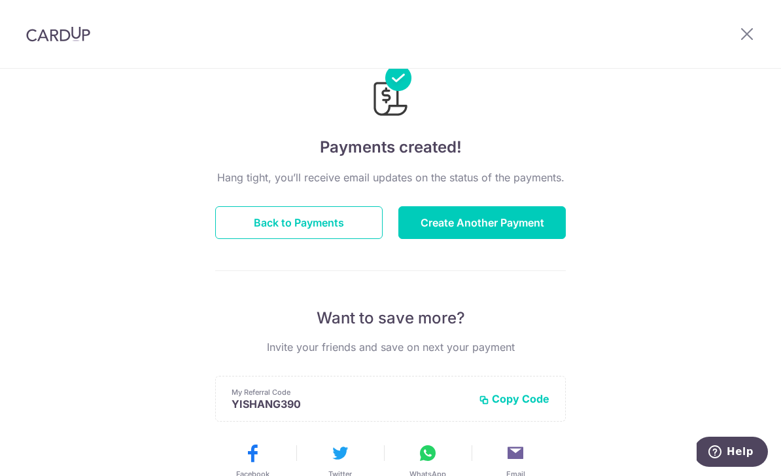
scroll to position [44, 0]
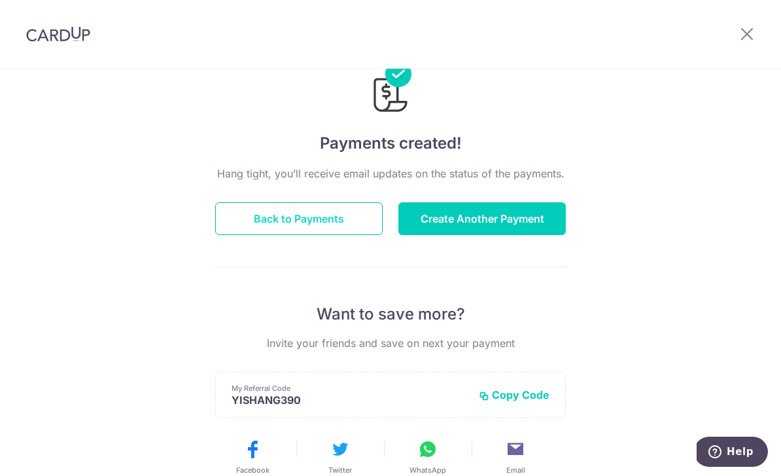
click at [268, 224] on button "Back to Payments" at bounding box center [299, 218] width 168 height 33
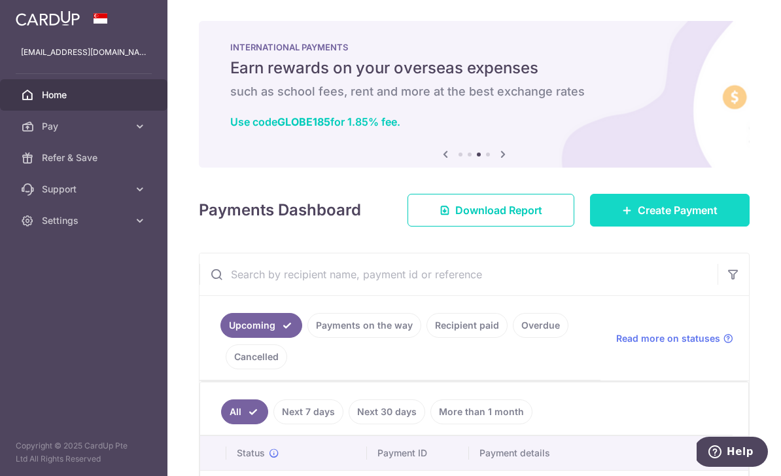
click at [638, 218] on span "Create Payment" at bounding box center [678, 210] width 80 height 16
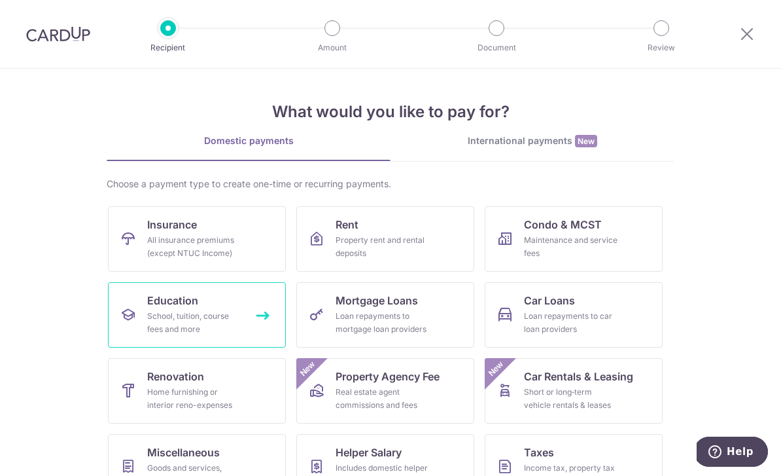
click at [138, 318] on link "Education School, tuition, course fees and more" at bounding box center [197, 314] width 178 height 65
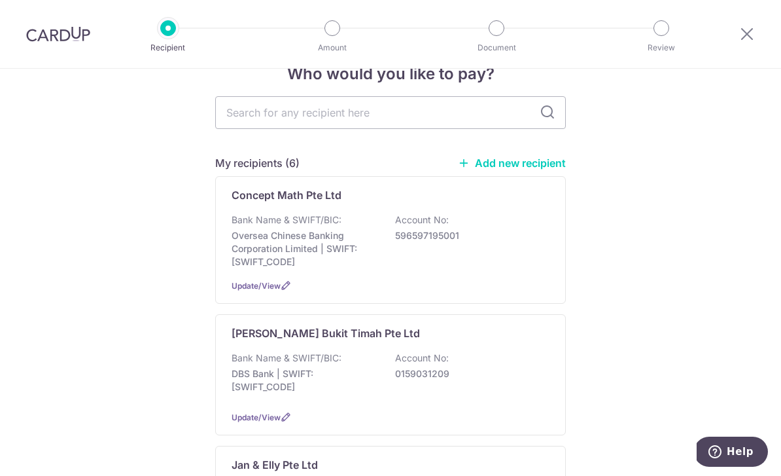
scroll to position [35, 0]
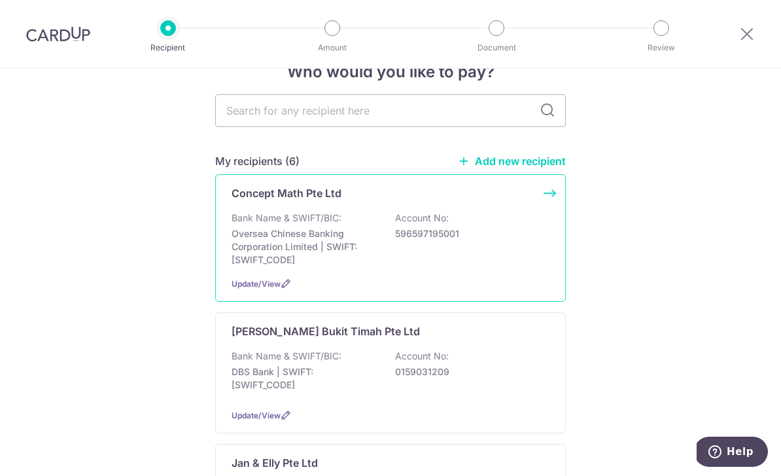
click at [285, 247] on p "Oversea Chinese Banking Corporation Limited | SWIFT: [SWIFT_CODE]" at bounding box center [305, 246] width 147 height 39
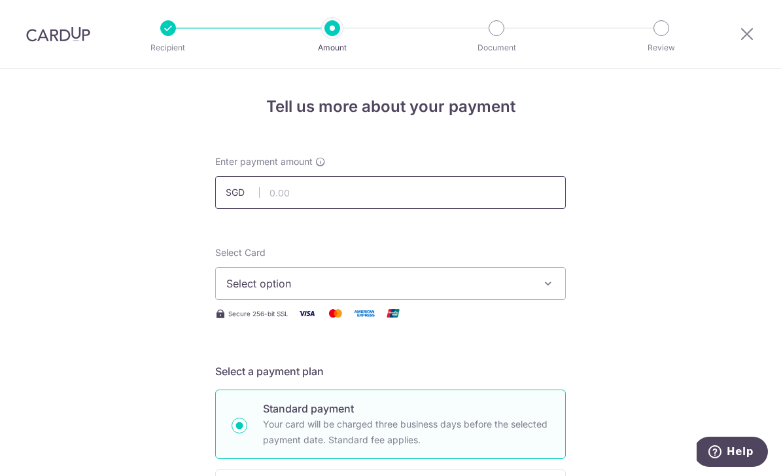
click at [291, 199] on input "text" at bounding box center [390, 192] width 351 height 33
type input "1,035.50"
click at [243, 284] on span "Select option" at bounding box center [378, 283] width 305 height 16
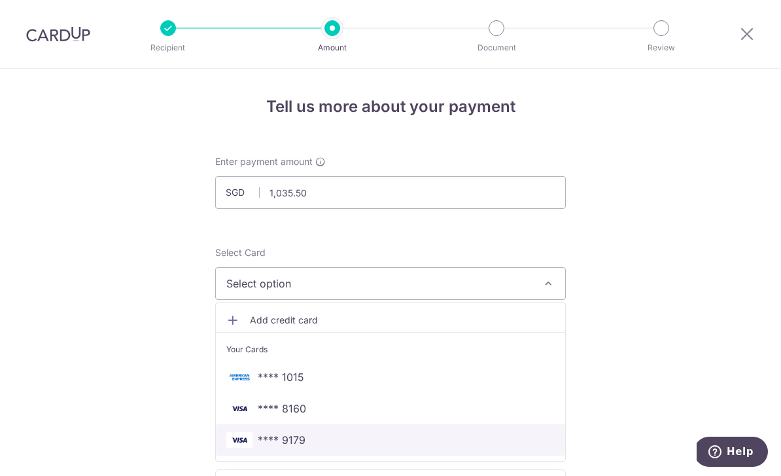
click at [273, 446] on span "**** 9179" at bounding box center [282, 440] width 48 height 16
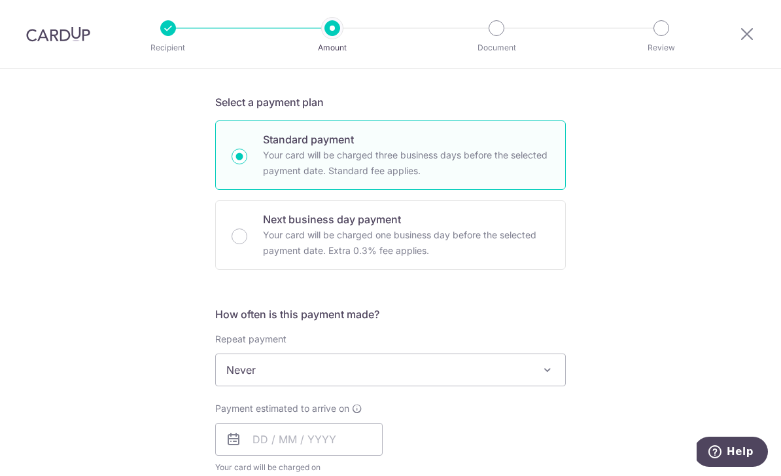
scroll to position [270, 0]
click at [240, 379] on span "Never" at bounding box center [390, 368] width 349 height 31
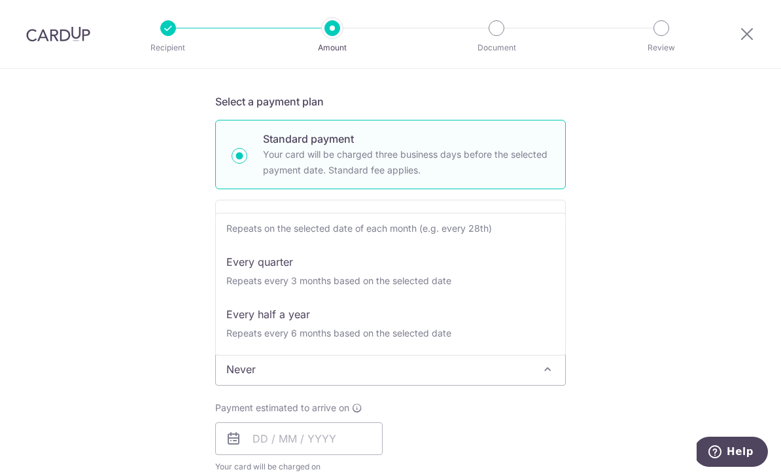
scroll to position [131, 0]
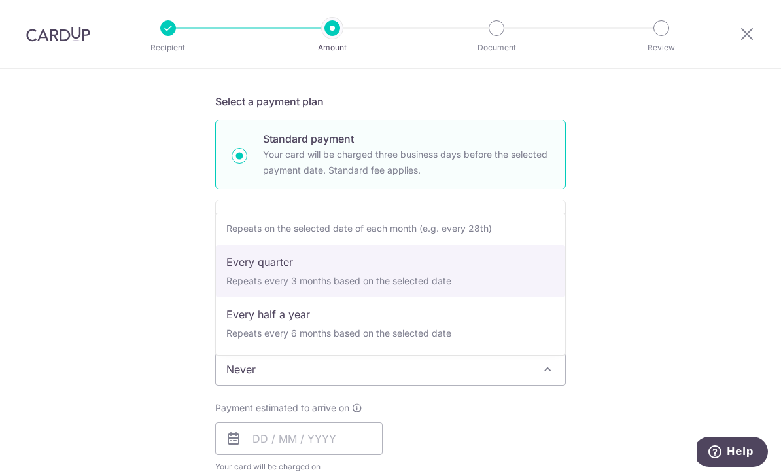
select select "4"
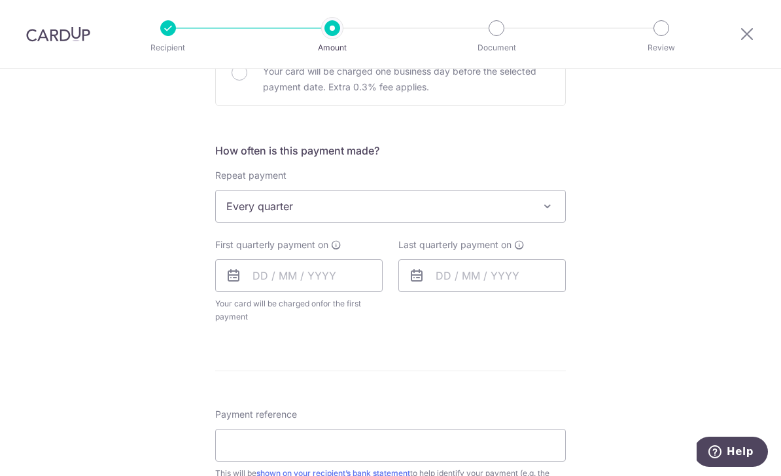
scroll to position [472, 0]
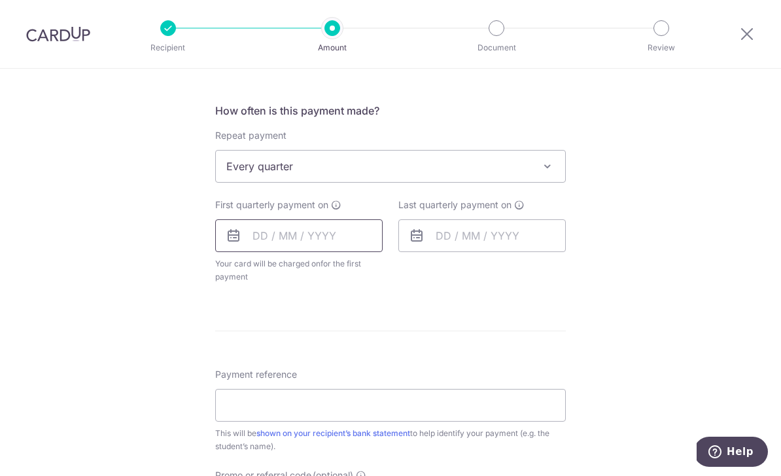
click at [224, 238] on input "text" at bounding box center [299, 235] width 168 height 33
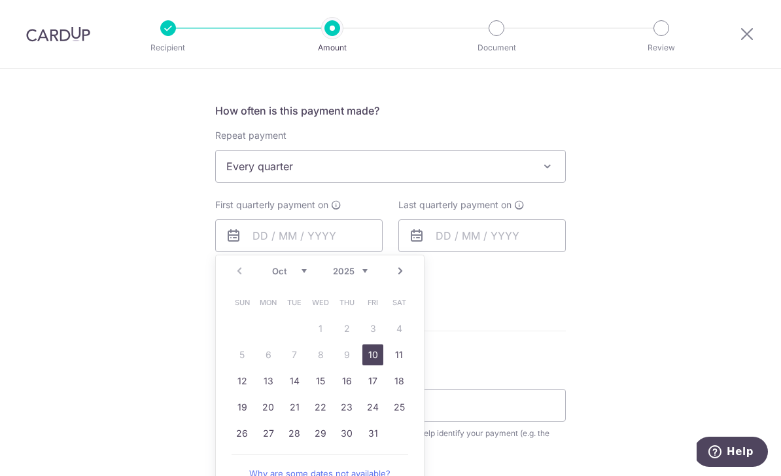
click at [370, 386] on link "17" at bounding box center [373, 380] width 21 height 21
type input "[DATE]"
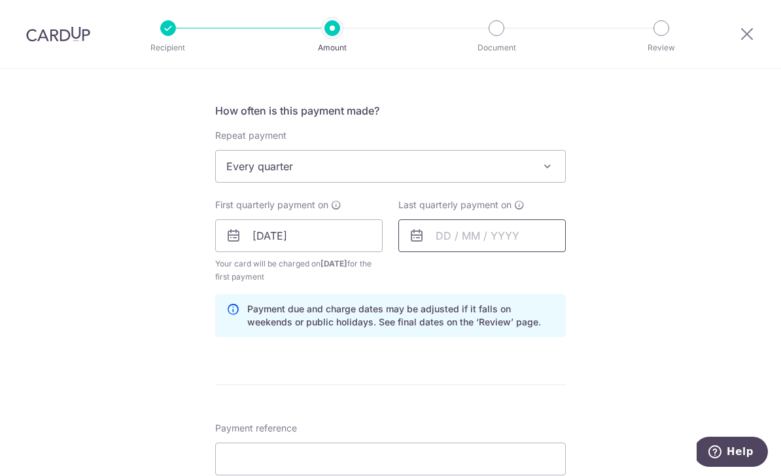
click at [408, 231] on input "text" at bounding box center [482, 235] width 168 height 33
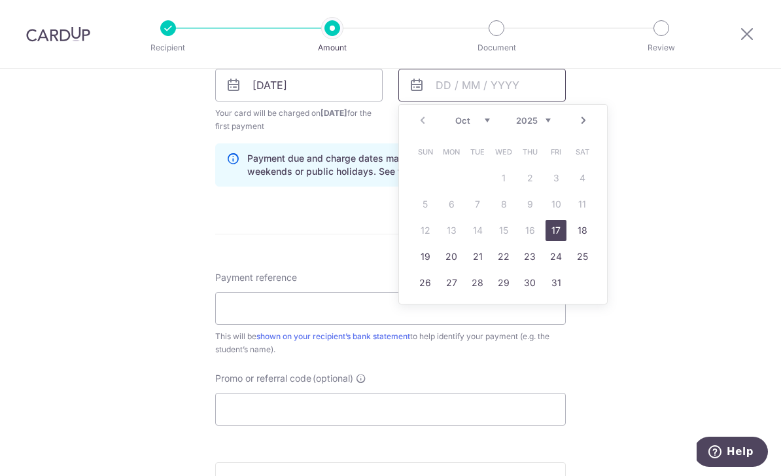
scroll to position [597, 0]
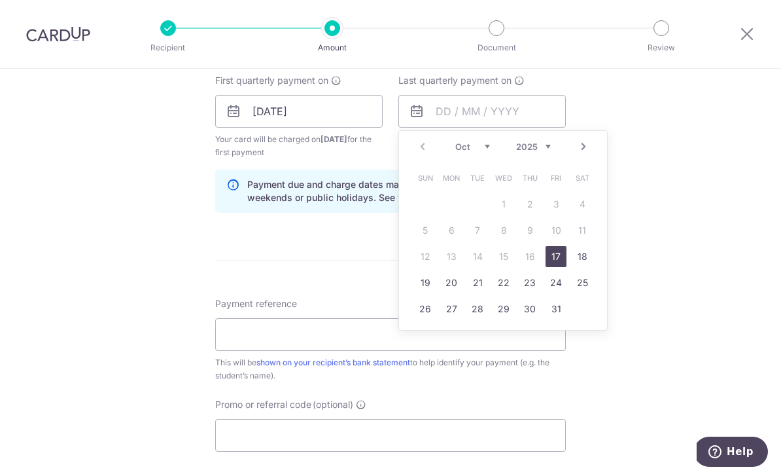
click at [539, 148] on select "2025 2026 2027 2028 2029 2030 2031 2032 2033 2034 2035" at bounding box center [533, 146] width 35 height 10
click at [589, 319] on link "31" at bounding box center [582, 308] width 21 height 21
type input "31/10/2026"
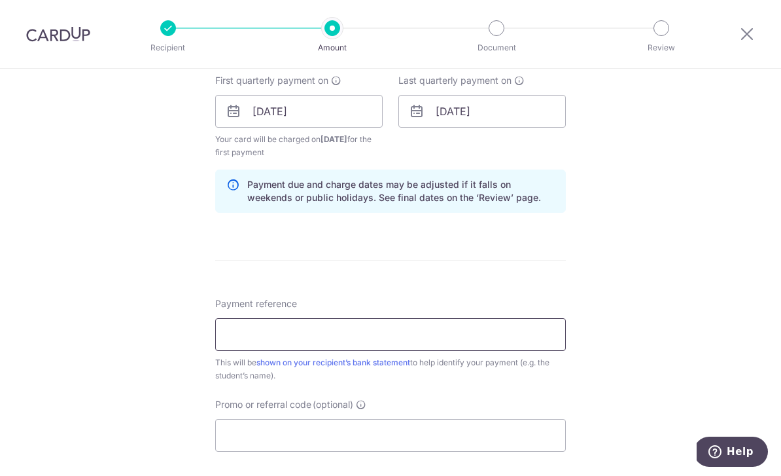
click at [237, 346] on input "Payment reference" at bounding box center [390, 334] width 351 height 33
type input "Joevan Toh Ting Jun 26BA074"
click at [616, 283] on div "Tell us more about your payment Enter payment amount SGD 1,035.50 1035.50 Selec…" at bounding box center [390, 97] width 781 height 1250
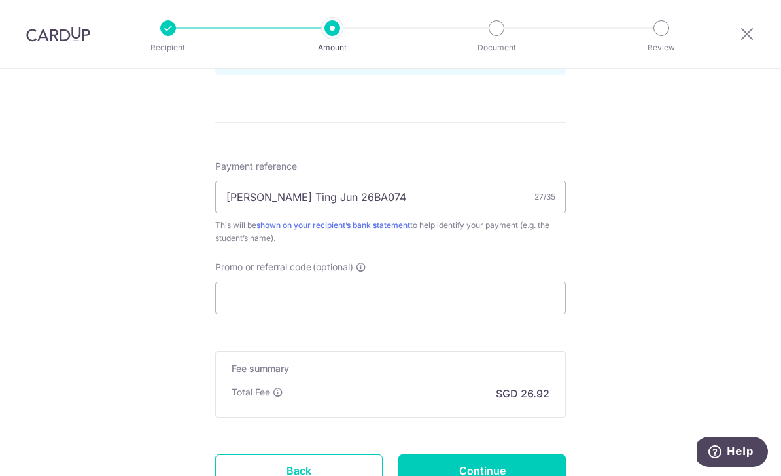
scroll to position [745, 0]
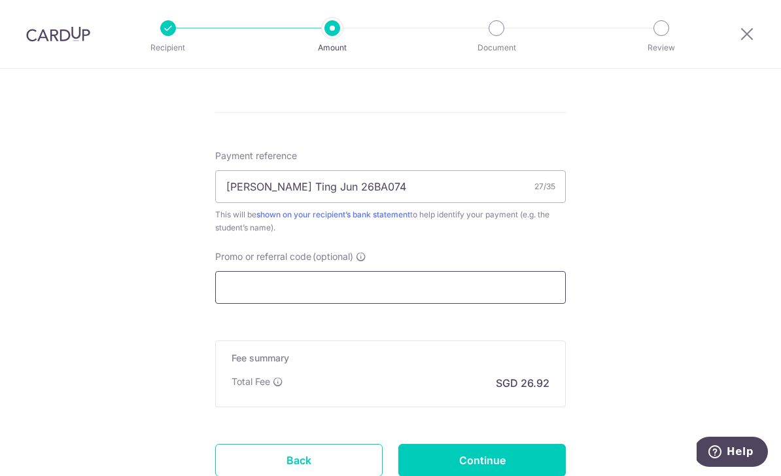
click at [235, 286] on input "Promo or referral code (optional)" at bounding box center [390, 287] width 351 height 33
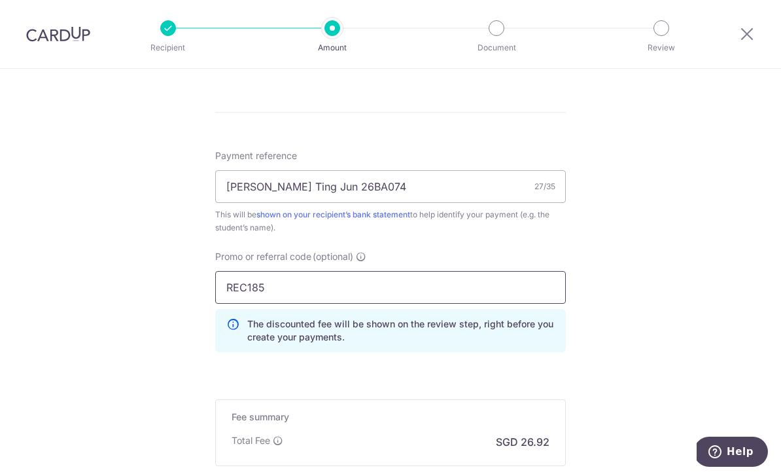
type input "REC185"
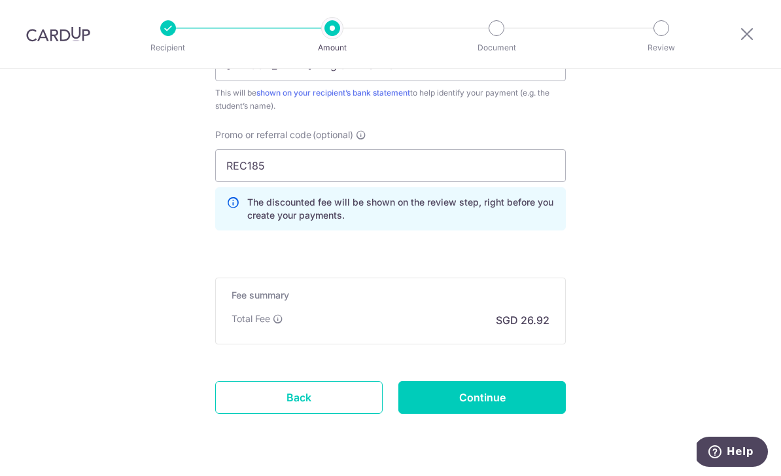
scroll to position [866, 0]
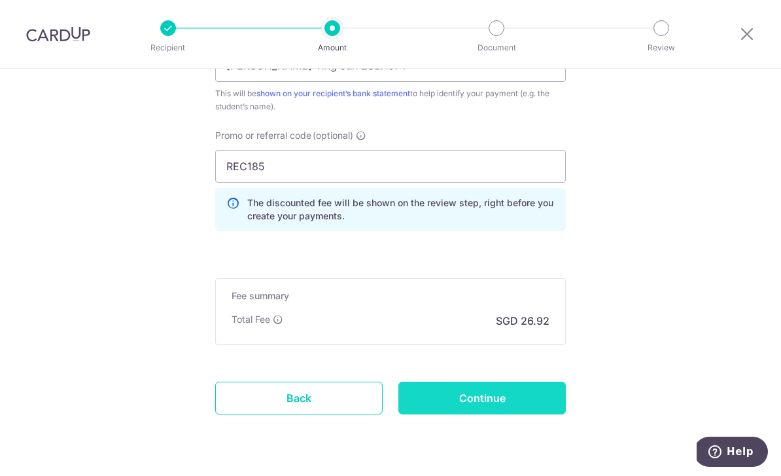
click at [542, 400] on input "Continue" at bounding box center [482, 397] width 168 height 33
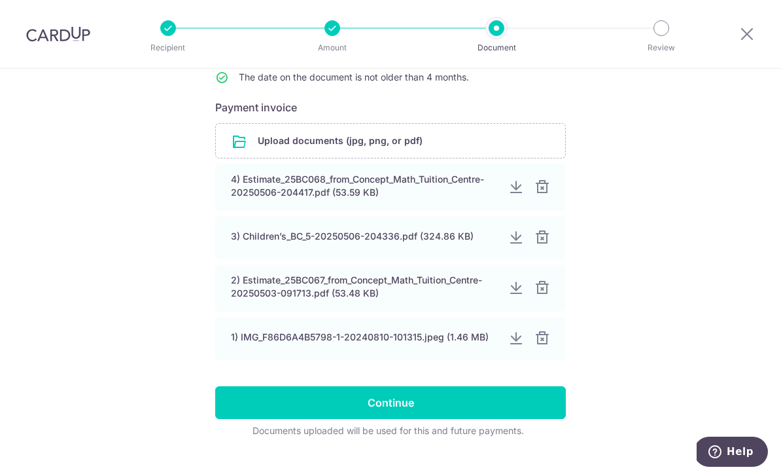
scroll to position [177, 0]
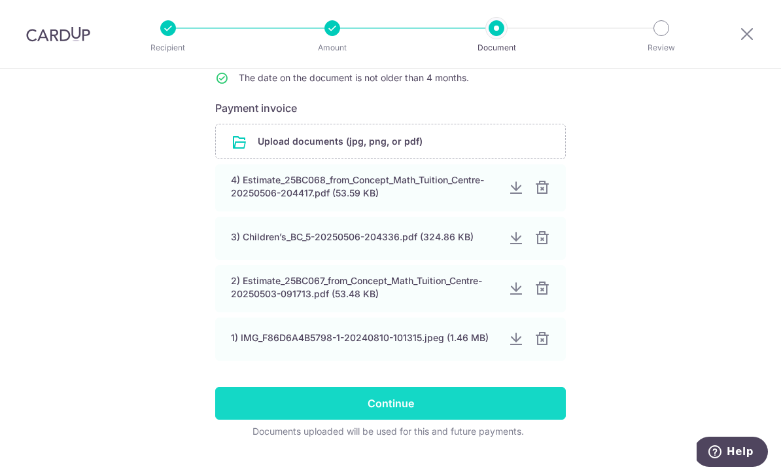
click at [258, 419] on input "Continue" at bounding box center [390, 403] width 351 height 33
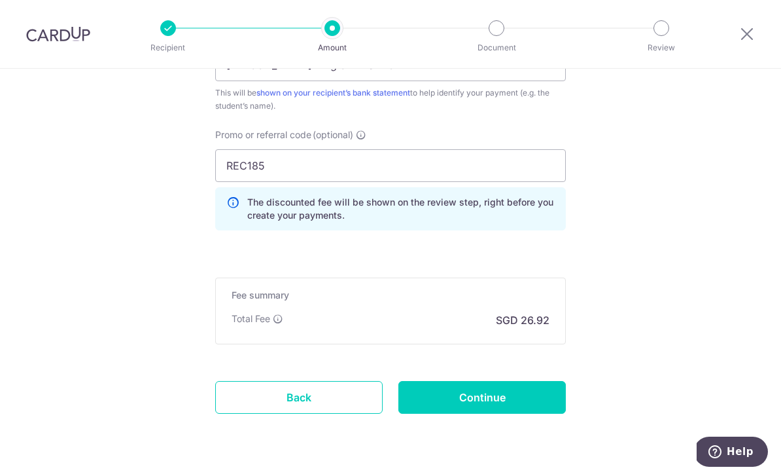
scroll to position [799, 0]
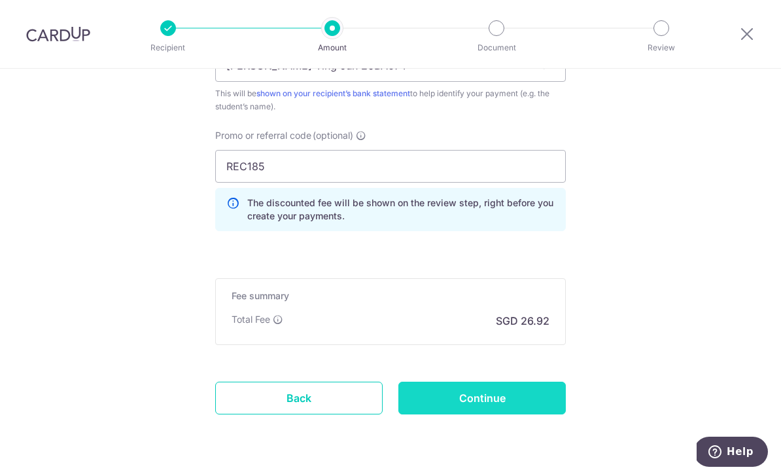
click at [448, 398] on input "Continue" at bounding box center [482, 397] width 168 height 33
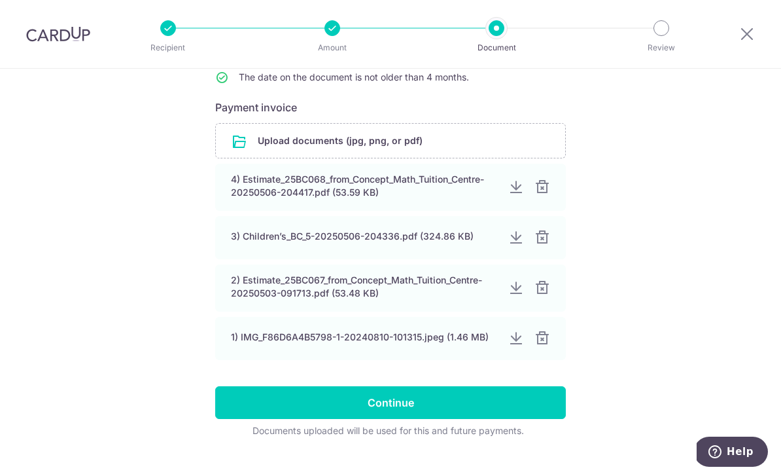
scroll to position [177, 0]
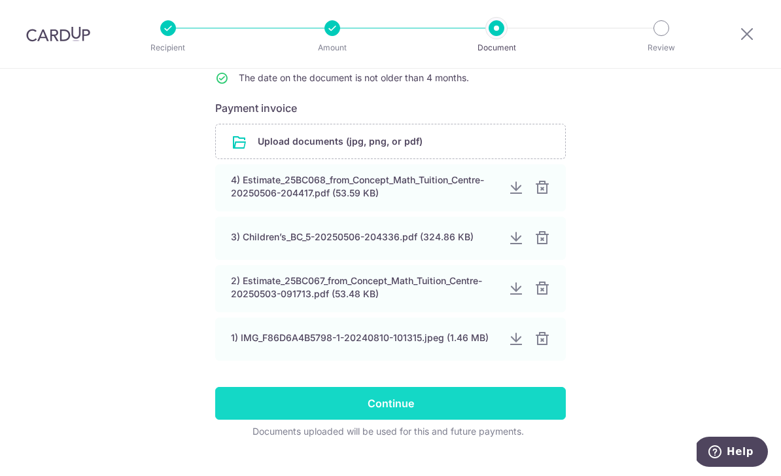
click at [245, 419] on input "Continue" at bounding box center [390, 403] width 351 height 33
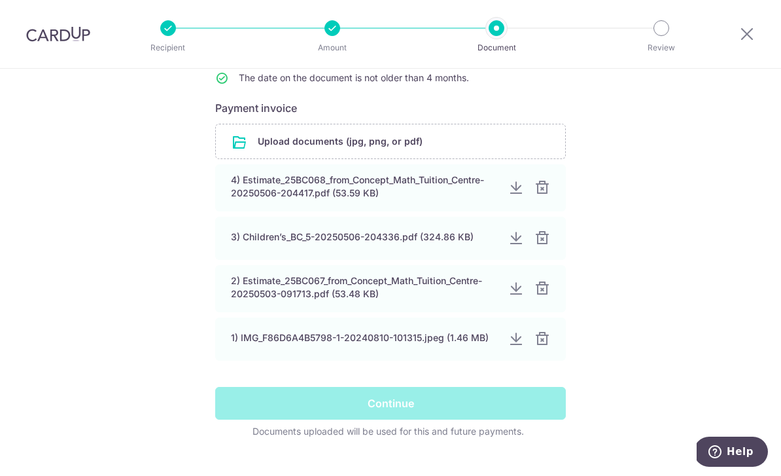
click at [237, 419] on div "Continue" at bounding box center [390, 403] width 366 height 33
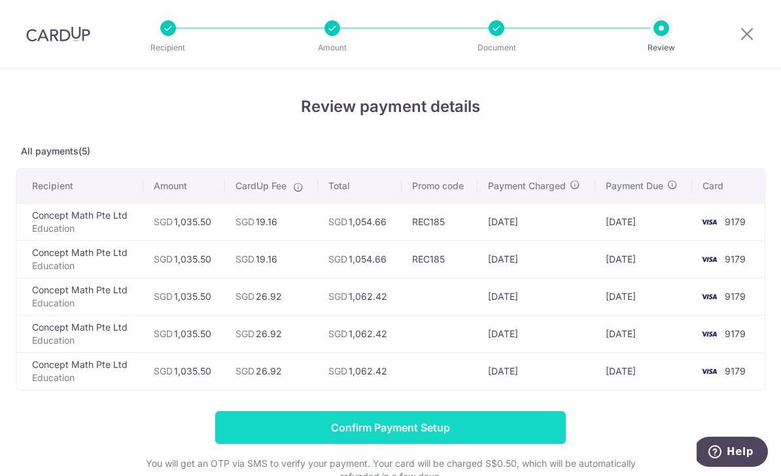
click at [226, 434] on input "Confirm Payment Setup" at bounding box center [390, 427] width 351 height 33
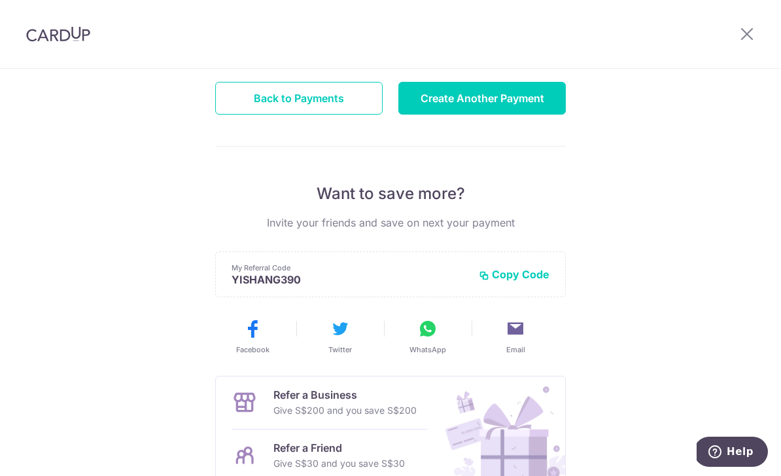
scroll to position [173, 0]
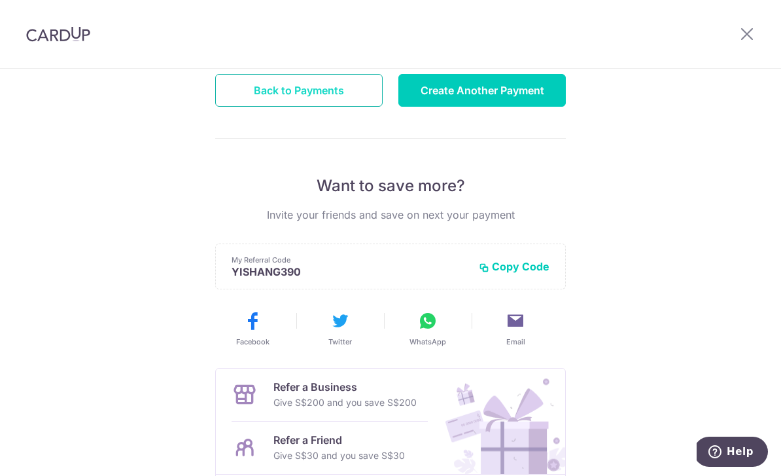
click at [245, 96] on button "Back to Payments" at bounding box center [299, 90] width 168 height 33
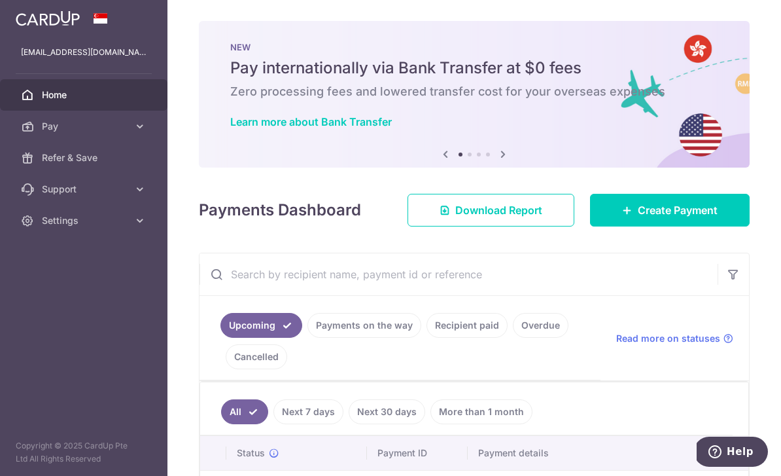
click at [0, 0] on icon "button" at bounding box center [0, 0] width 0 height 0
click at [86, 226] on span "Settings" at bounding box center [85, 220] width 86 height 13
click at [52, 284] on span "Logout" at bounding box center [85, 283] width 86 height 13
